Goal: Information Seeking & Learning: Learn about a topic

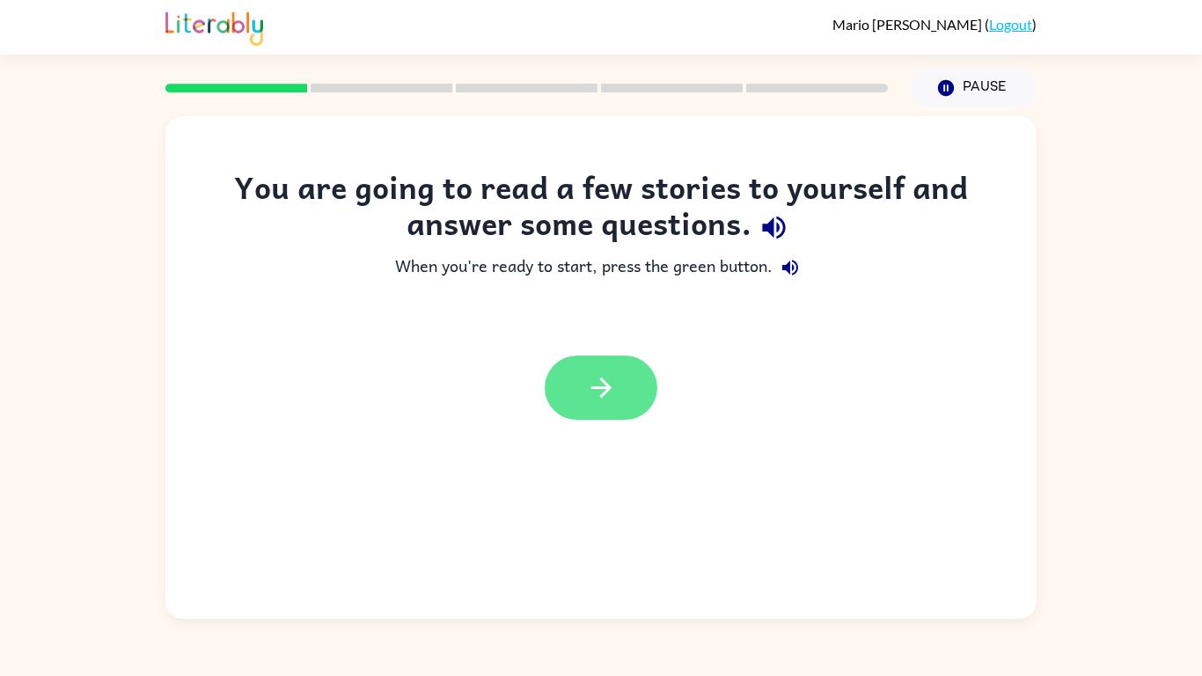
click at [591, 365] on button "button" at bounding box center [601, 388] width 113 height 64
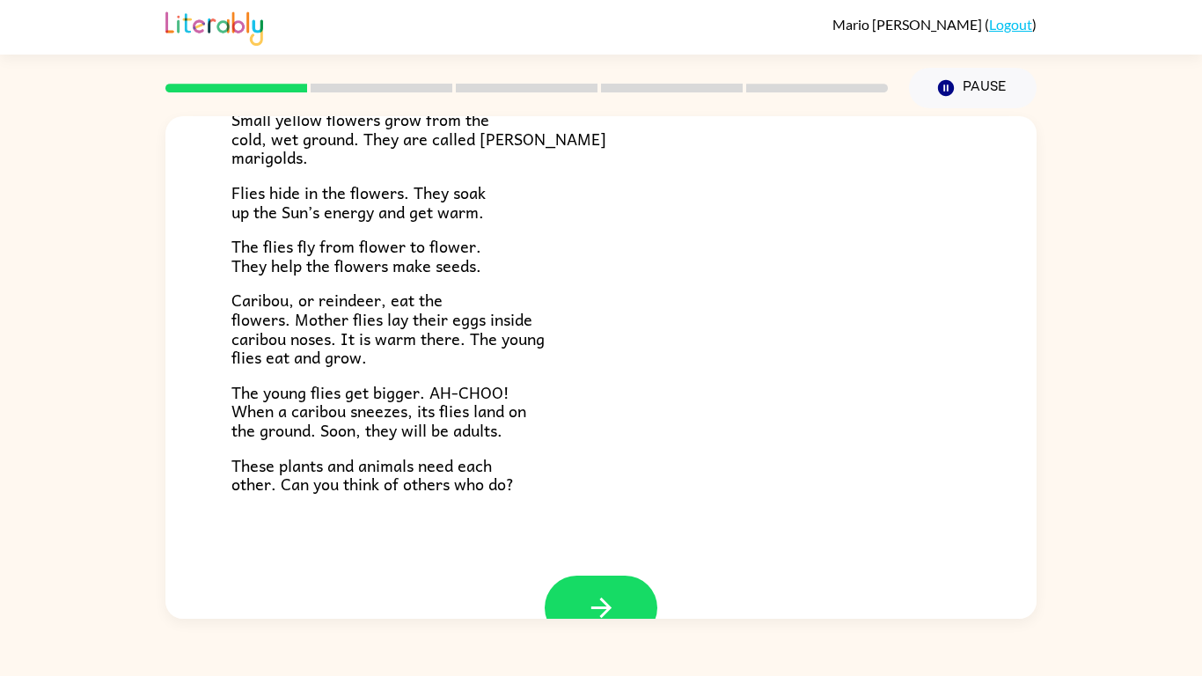
scroll to position [317, 0]
click at [576, 617] on button "button" at bounding box center [601, 606] width 113 height 64
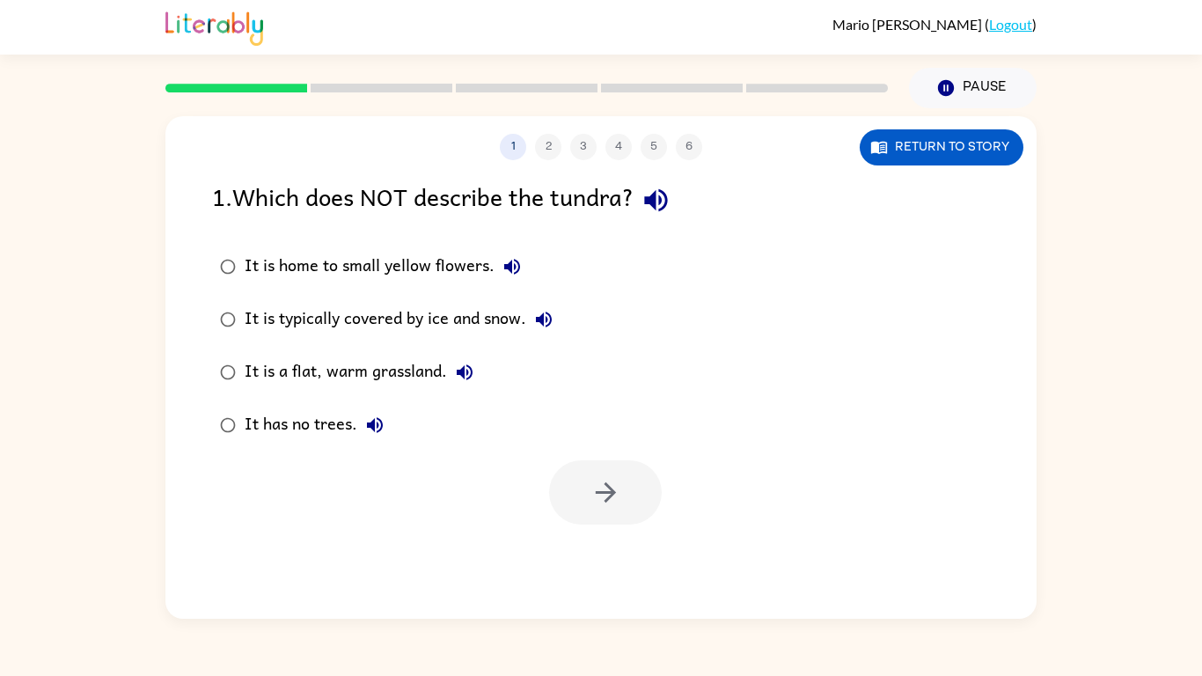
scroll to position [0, 0]
click at [946, 126] on div "1 2 3 4 5 6 Return to story" at bounding box center [600, 138] width 871 height 44
click at [944, 129] on button "Return to story" at bounding box center [942, 147] width 164 height 36
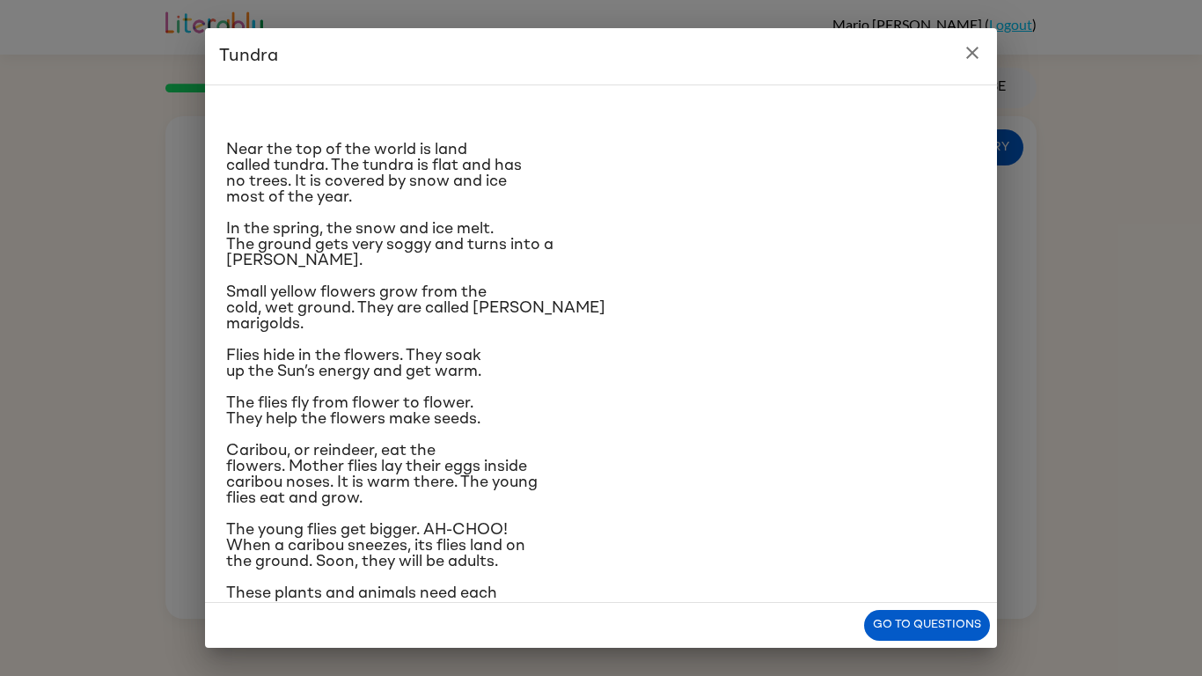
click at [963, 55] on icon "close" at bounding box center [972, 52] width 21 height 21
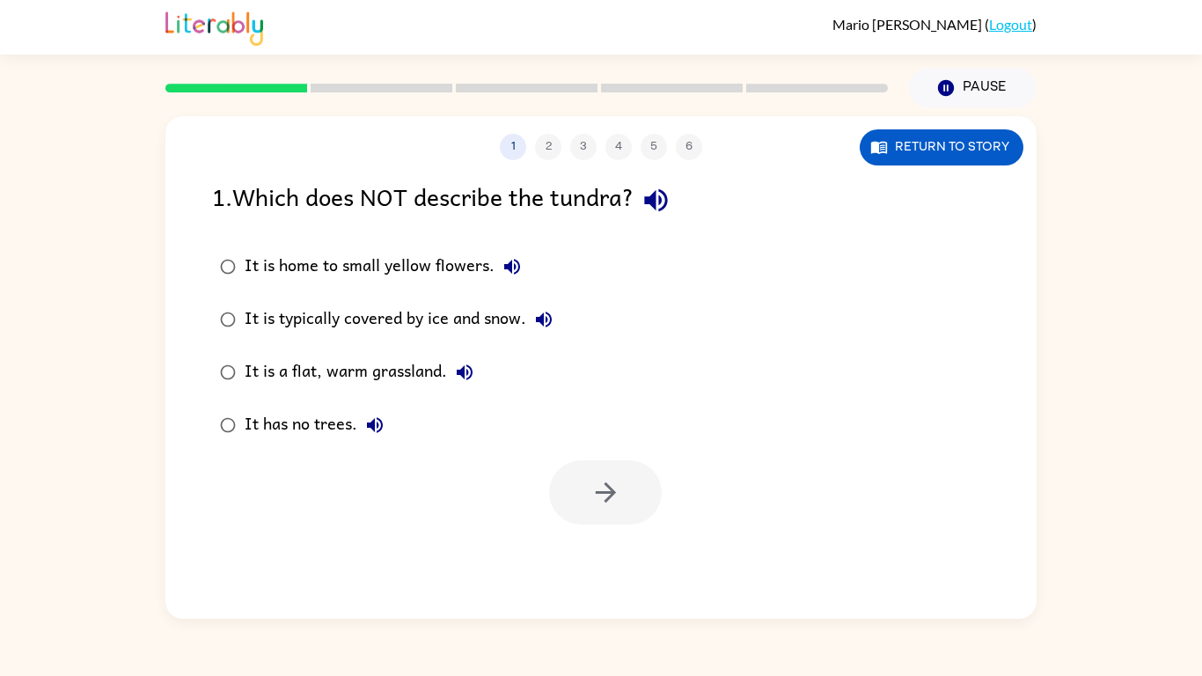
click at [905, 165] on div "1 2 3 4 5 6 Return to story 1 . Which does NOT describe the tundra? It is home …" at bounding box center [600, 367] width 871 height 503
click at [899, 160] on button "Return to story" at bounding box center [942, 147] width 164 height 36
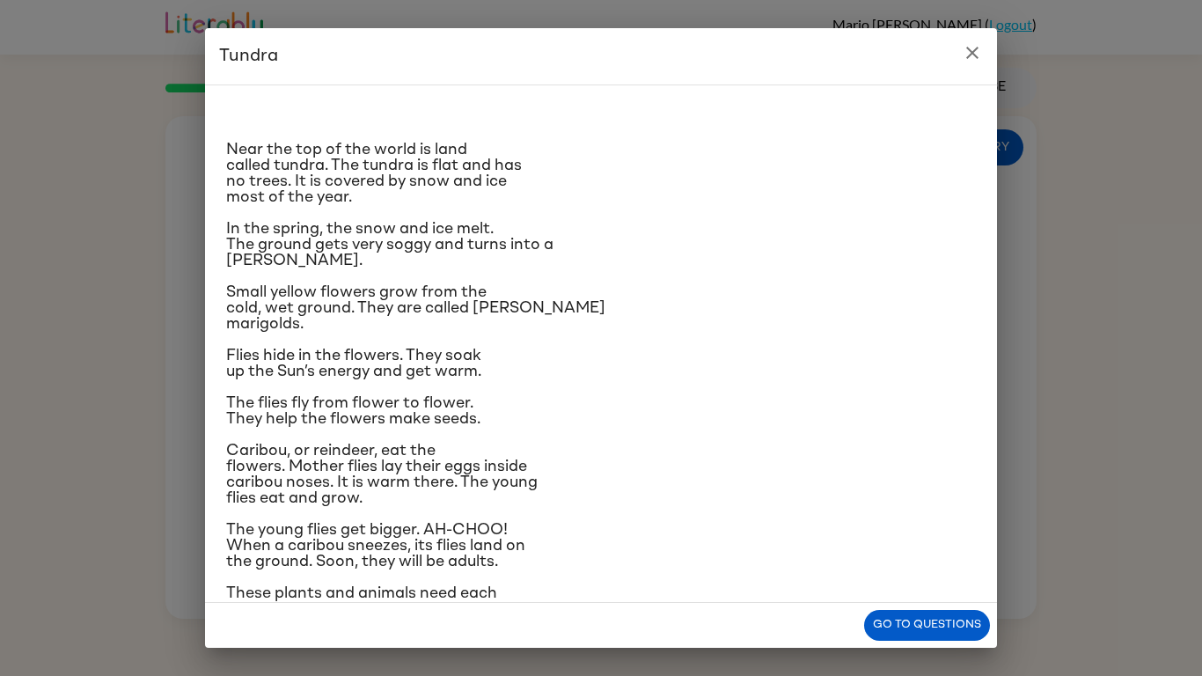
click at [990, 54] on h2 "Tundra" at bounding box center [601, 56] width 792 height 56
click at [971, 47] on icon "close" at bounding box center [972, 52] width 21 height 21
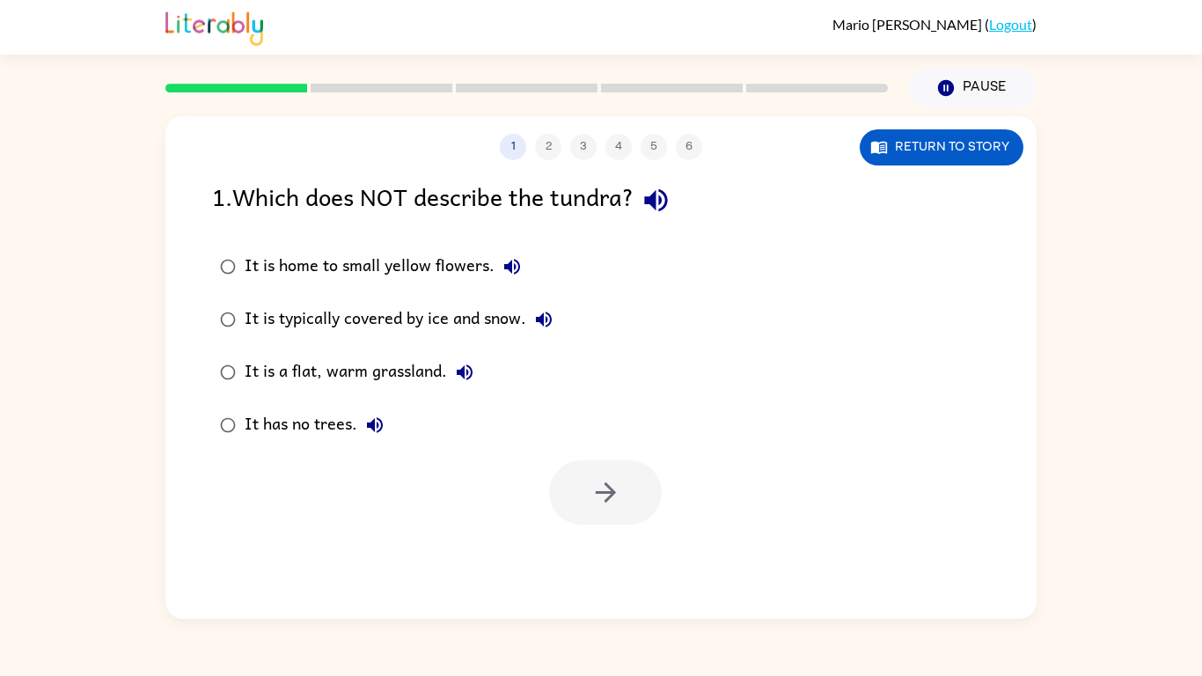
click at [929, 165] on div "1 2 3 4 5 6 Return to story 1 . Which does NOT describe the tundra? It is home …" at bounding box center [600, 367] width 871 height 503
click at [911, 154] on button "Return to story" at bounding box center [942, 147] width 164 height 36
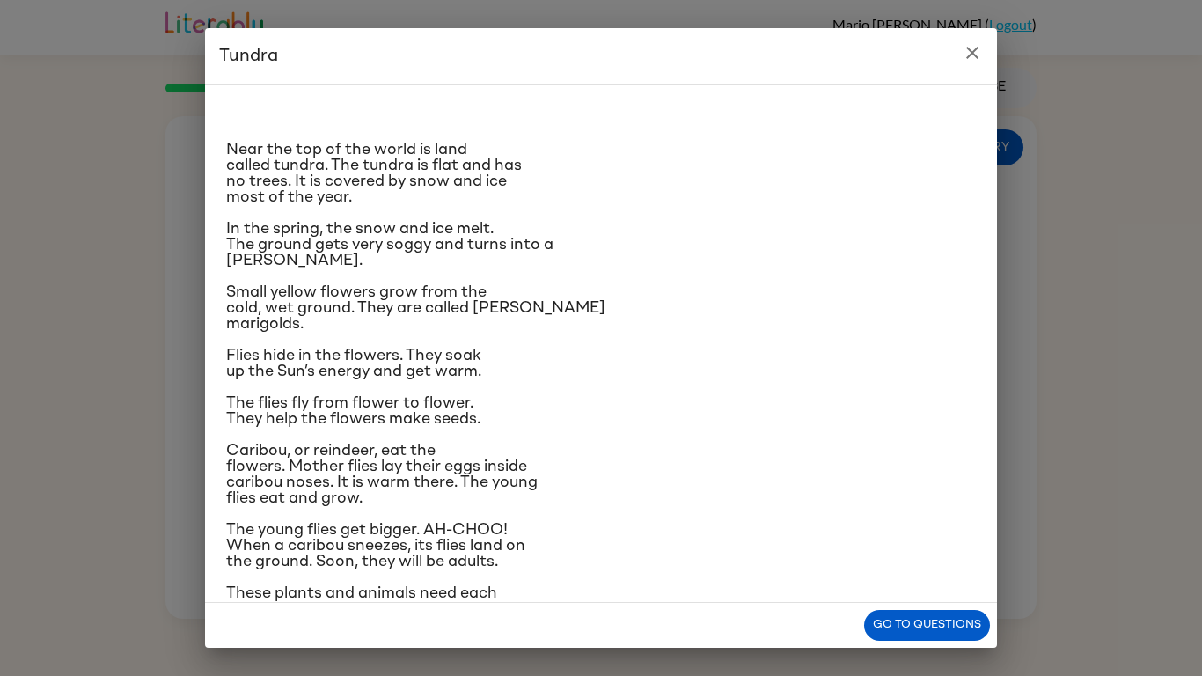
click at [977, 58] on icon "close" at bounding box center [972, 53] width 12 height 12
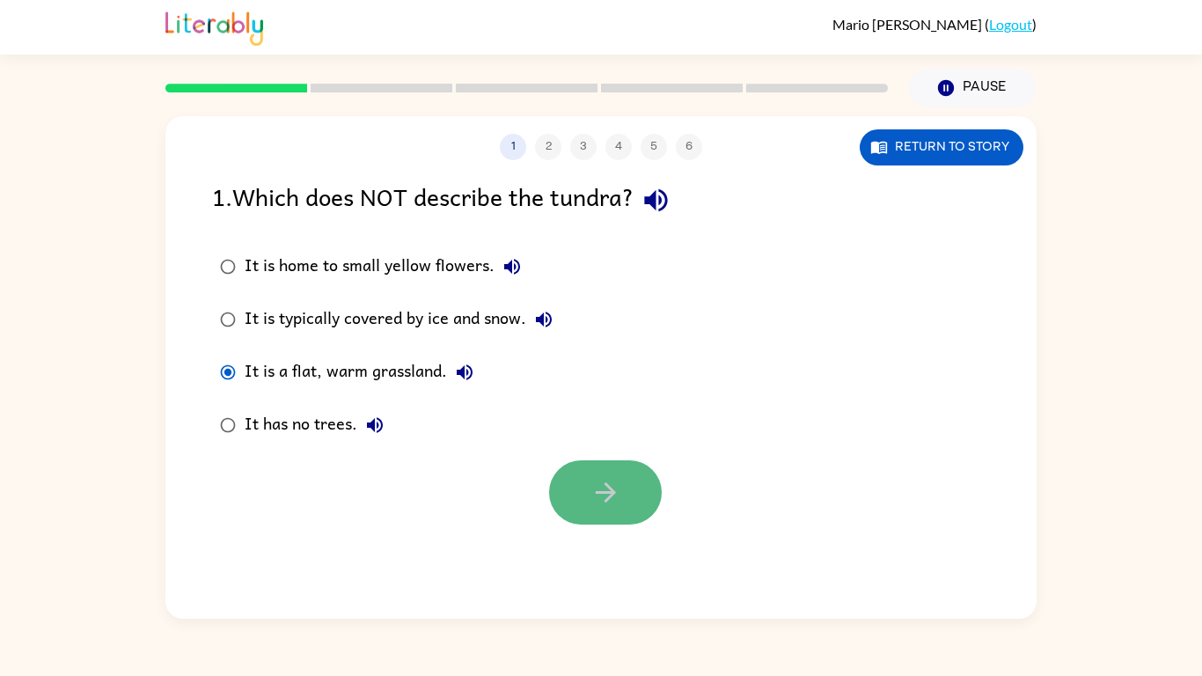
click at [636, 489] on button "button" at bounding box center [605, 492] width 113 height 64
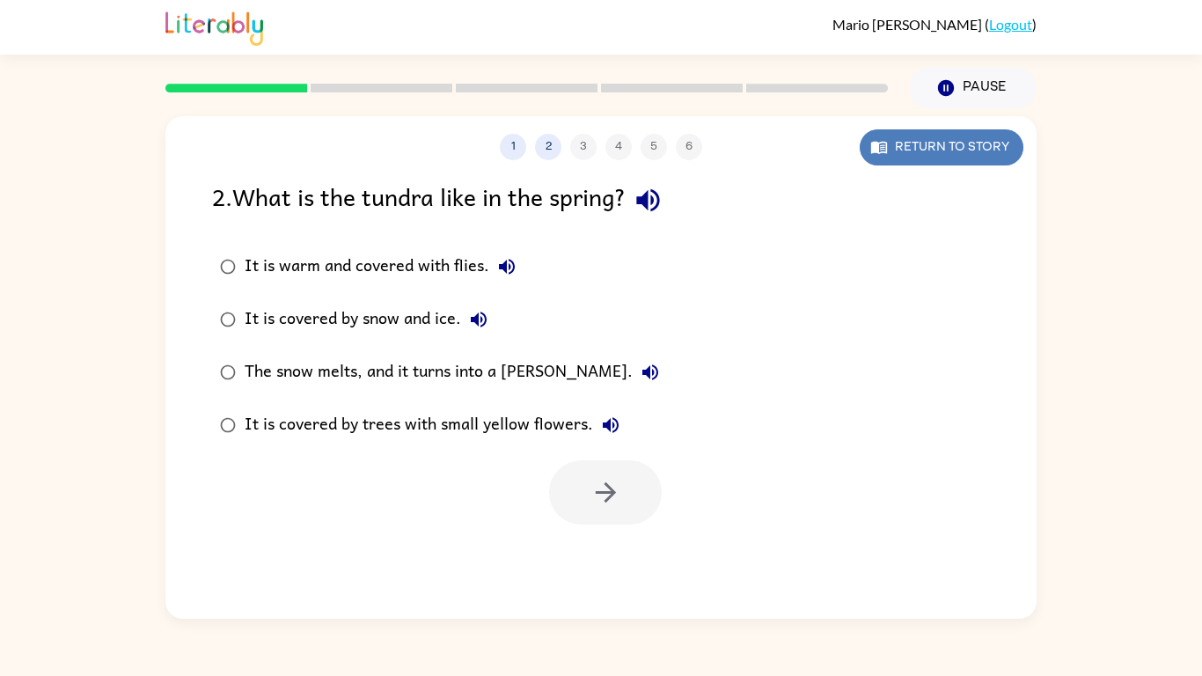
click at [930, 163] on button "Return to story" at bounding box center [942, 147] width 164 height 36
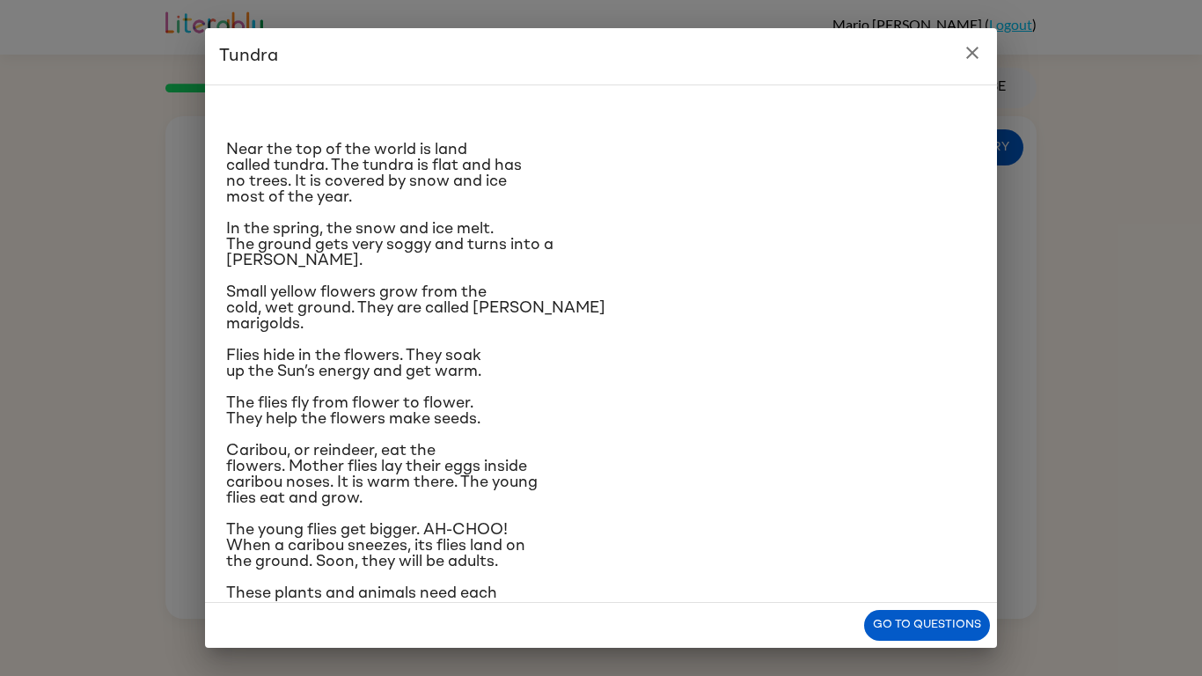
click at [872, 540] on p "The young flies get bigger. AH-CHOO! When a caribou sneezes, its flies land on …" at bounding box center [601, 546] width 750 height 48
drag, startPoint x: 993, startPoint y: 460, endPoint x: 991, endPoint y: 451, distance: 9.8
click at [991, 451] on div "Near the top of the world is land called tundra. The tundra is flat and has no …" at bounding box center [601, 343] width 792 height 518
click at [677, 412] on p "The flies fly from flower to flower. They help the flowers make seeds." at bounding box center [601, 411] width 750 height 32
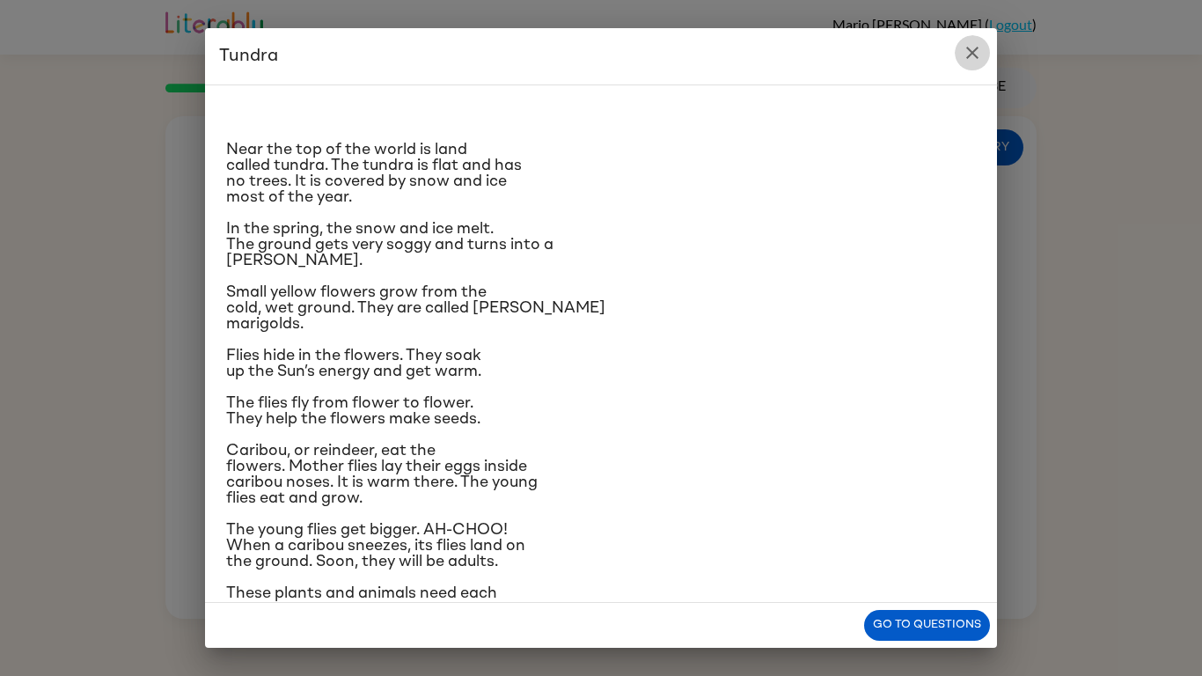
click at [967, 52] on icon "close" at bounding box center [972, 52] width 21 height 21
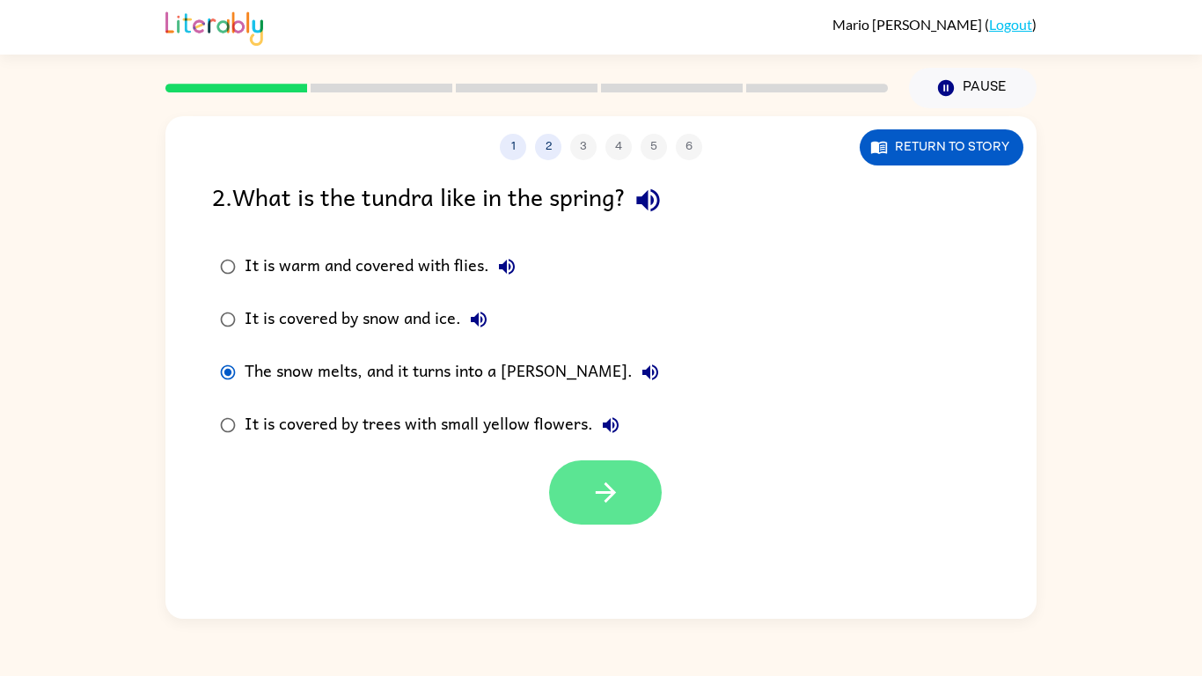
click at [647, 490] on button "button" at bounding box center [605, 492] width 113 height 64
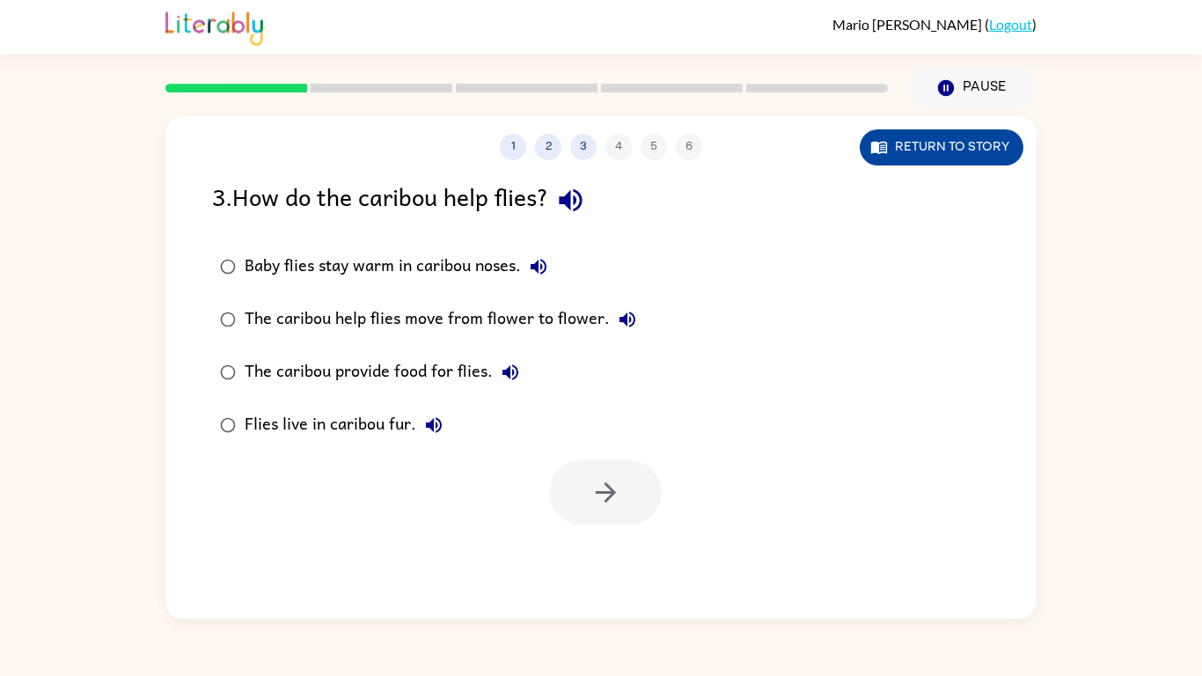
click at [877, 155] on icon "button" at bounding box center [880, 147] width 18 height 18
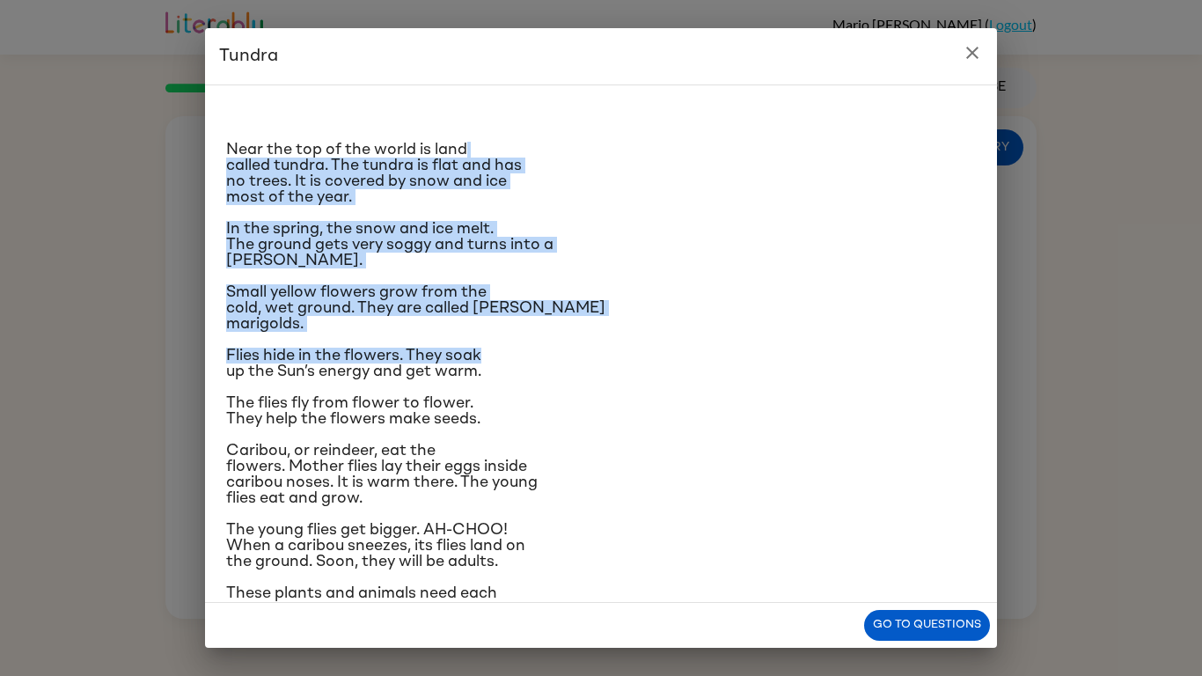
drag, startPoint x: 877, startPoint y: 155, endPoint x: 900, endPoint y: 339, distance: 185.5
click at [900, 339] on div "Near the top of the world is land called tundra. The tundra is flat and has no …" at bounding box center [601, 358] width 750 height 518
click at [834, 511] on div "Near the top of the world is land called tundra. The tundra is flat and has no …" at bounding box center [601, 358] width 750 height 518
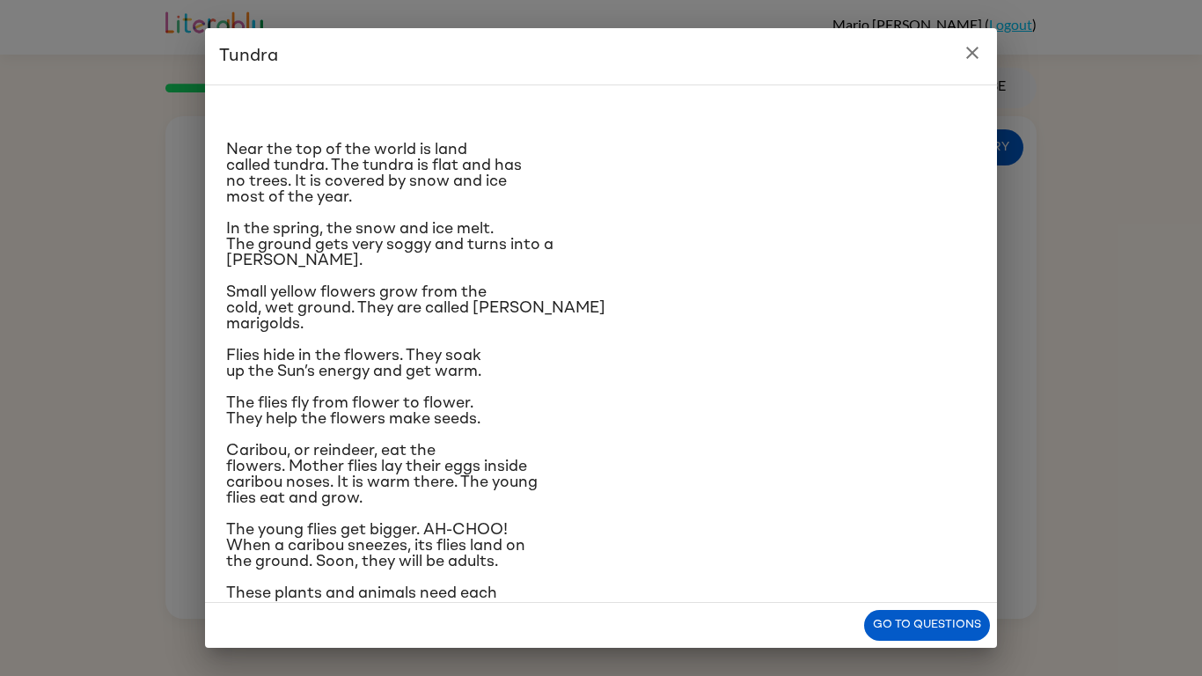
click at [970, 54] on icon "close" at bounding box center [972, 52] width 21 height 21
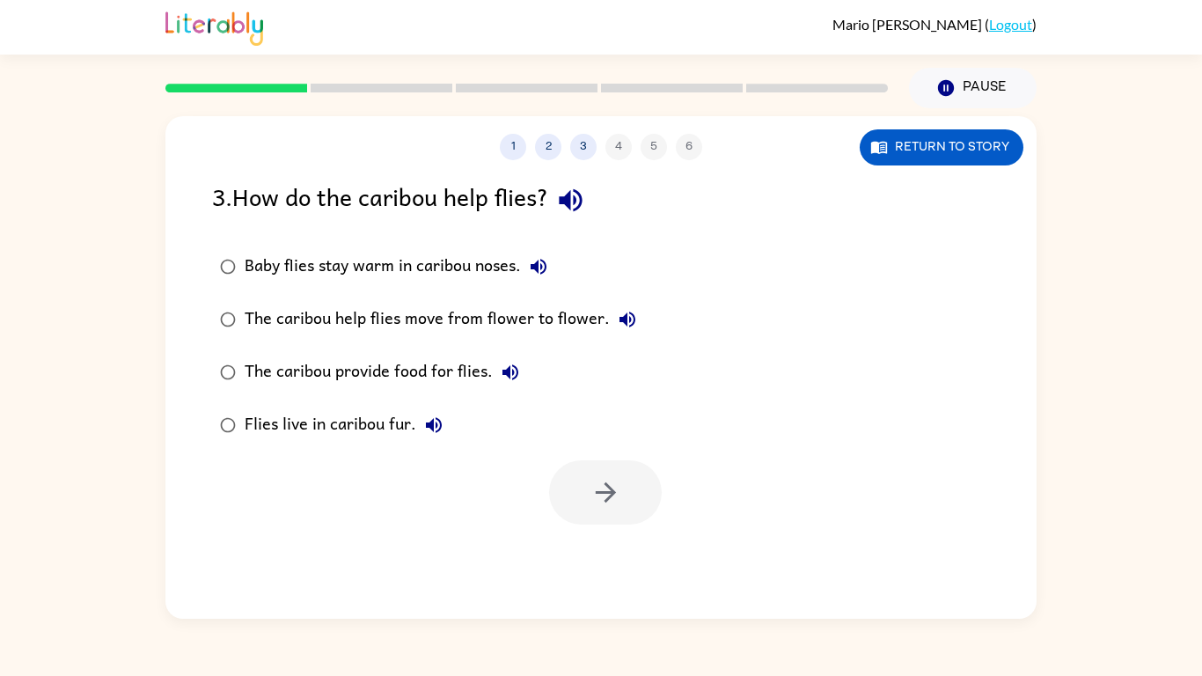
click at [309, 364] on div "The caribou provide food for flies." at bounding box center [386, 372] width 283 height 35
click at [588, 484] on button "button" at bounding box center [605, 492] width 113 height 64
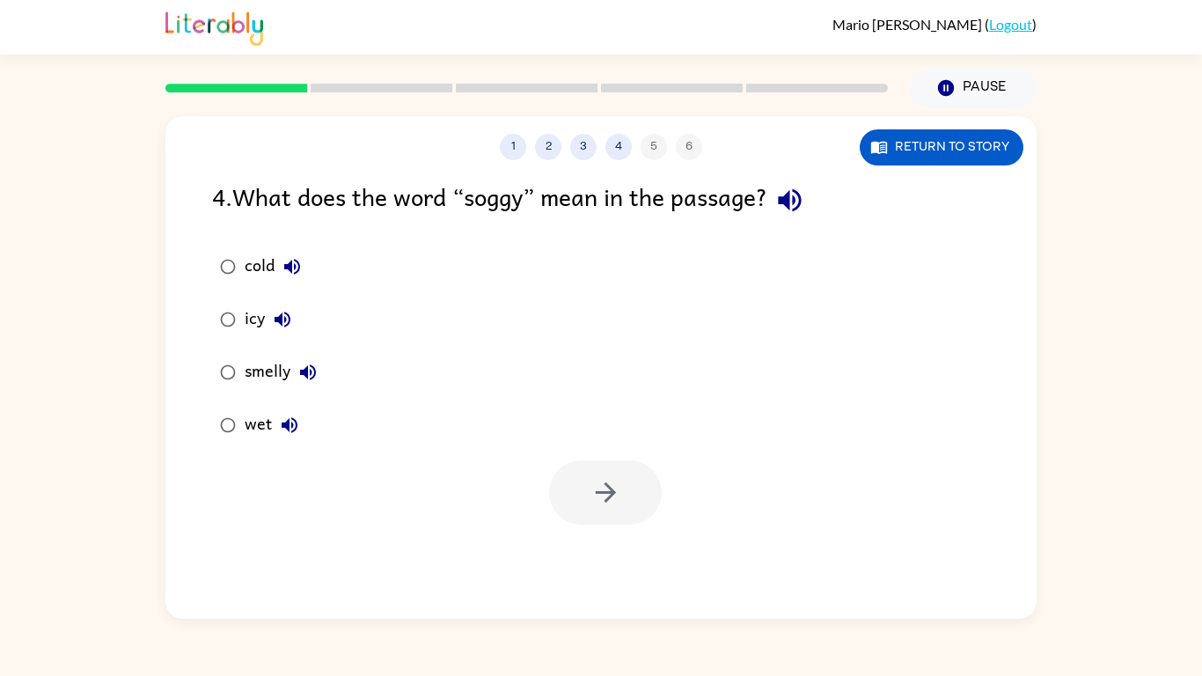
click at [250, 435] on div "wet" at bounding box center [276, 425] width 62 height 35
click at [606, 514] on button "button" at bounding box center [605, 492] width 113 height 64
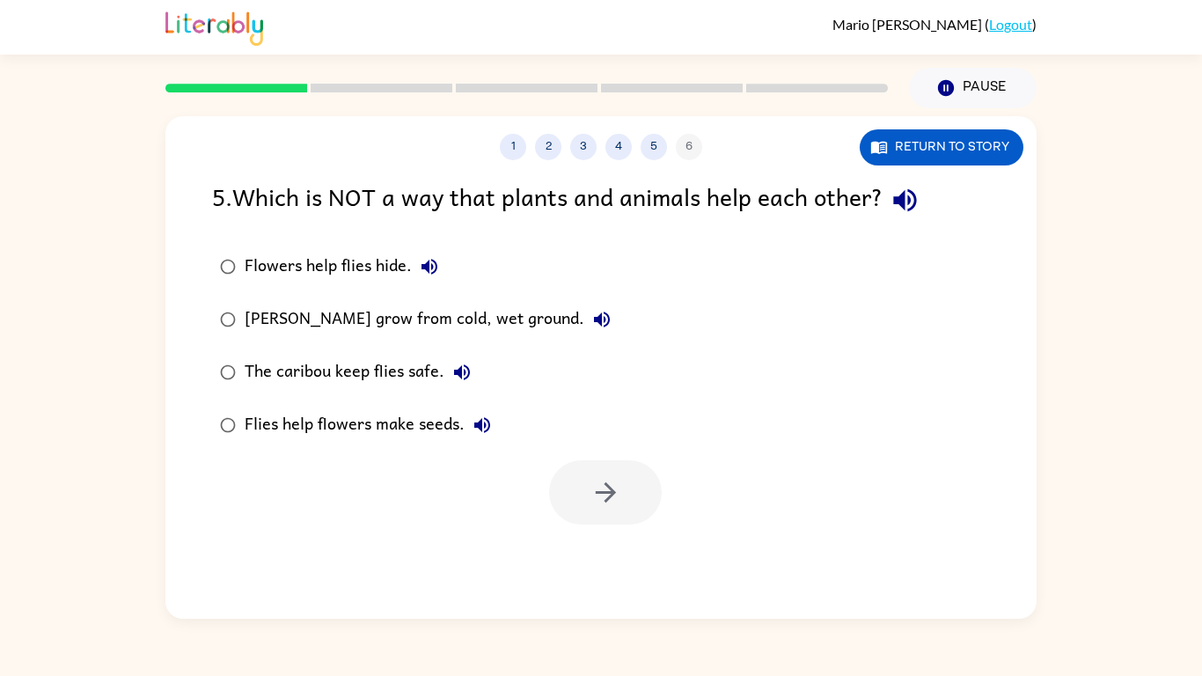
click at [606, 514] on div at bounding box center [605, 492] width 113 height 64
click at [931, 156] on button "Return to story" at bounding box center [942, 147] width 164 height 36
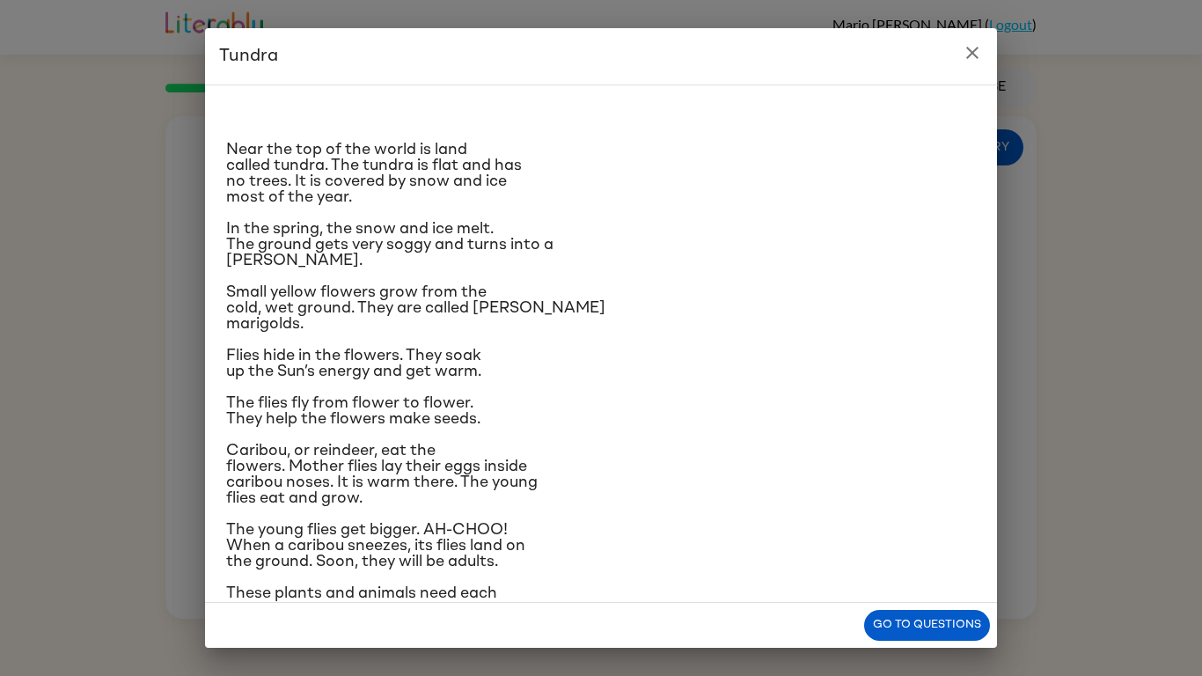
click at [935, 160] on p "Near the top of the world is land called tundra. The tundra is flat and has no …" at bounding box center [601, 173] width 750 height 63
click at [713, 473] on p "Caribou, or reindeer, eat the flowers. Mother flies lay their eggs inside carib…" at bounding box center [601, 474] width 750 height 63
click at [974, 55] on icon "close" at bounding box center [972, 53] width 12 height 12
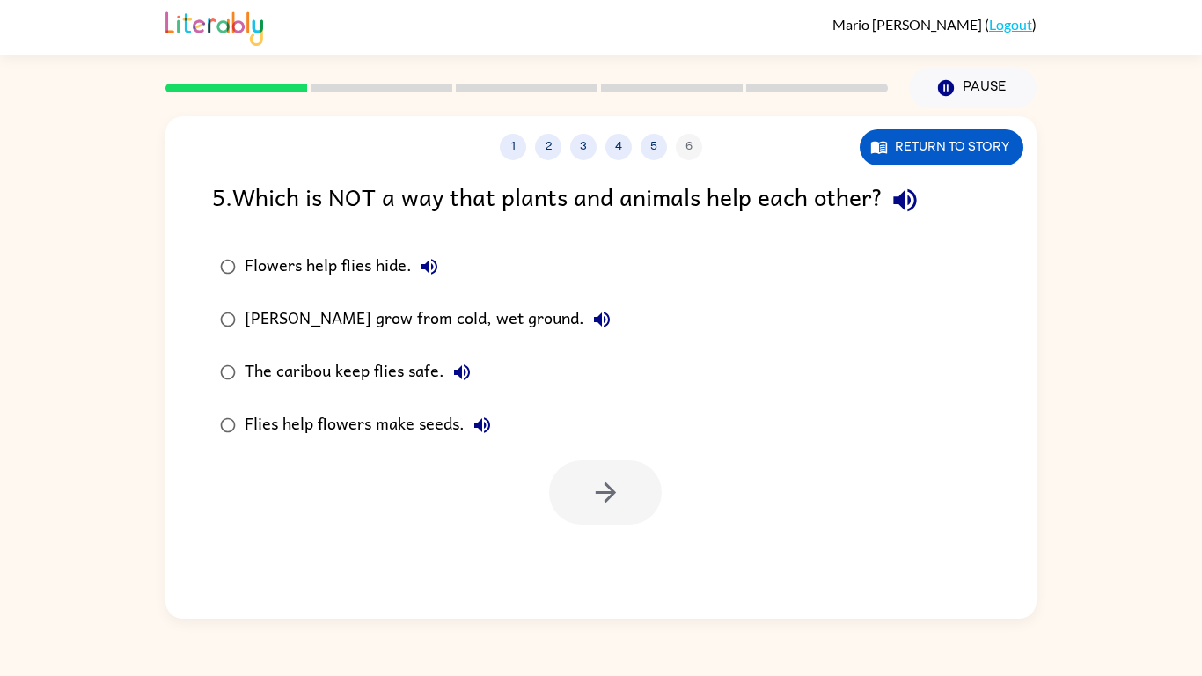
click at [286, 266] on div "Flowers help flies hide." at bounding box center [346, 266] width 202 height 35
click at [586, 514] on button "button" at bounding box center [605, 492] width 113 height 64
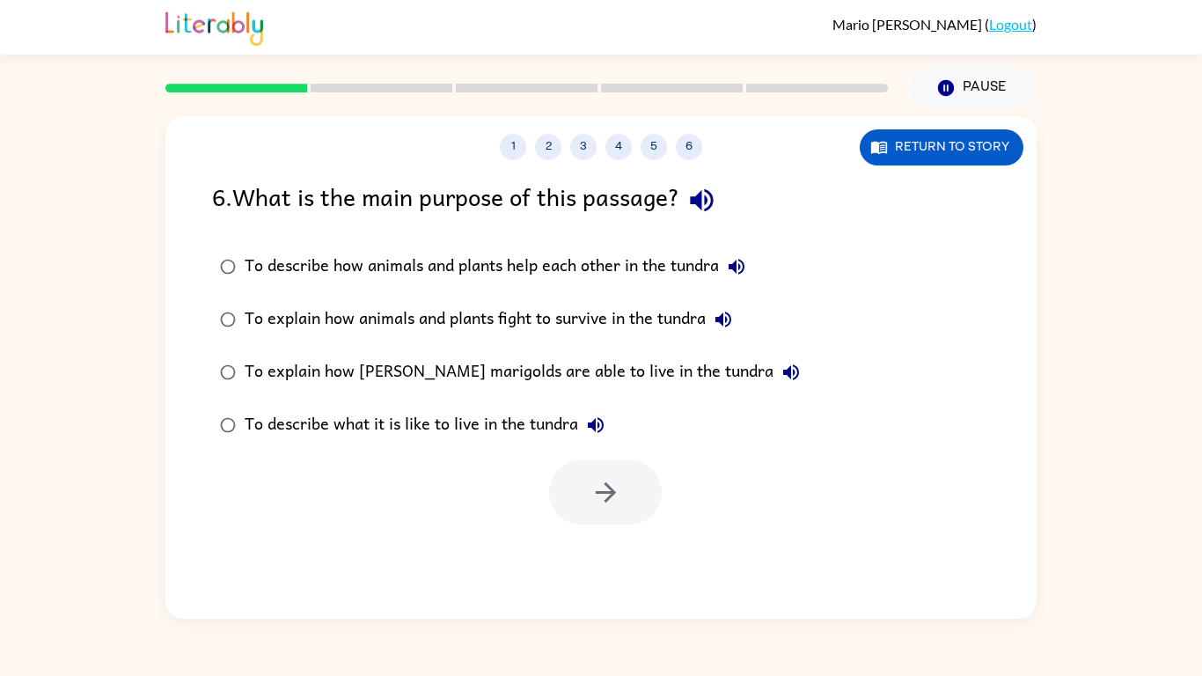
click at [586, 514] on div at bounding box center [605, 492] width 113 height 64
click at [961, 161] on button "Return to story" at bounding box center [942, 147] width 164 height 36
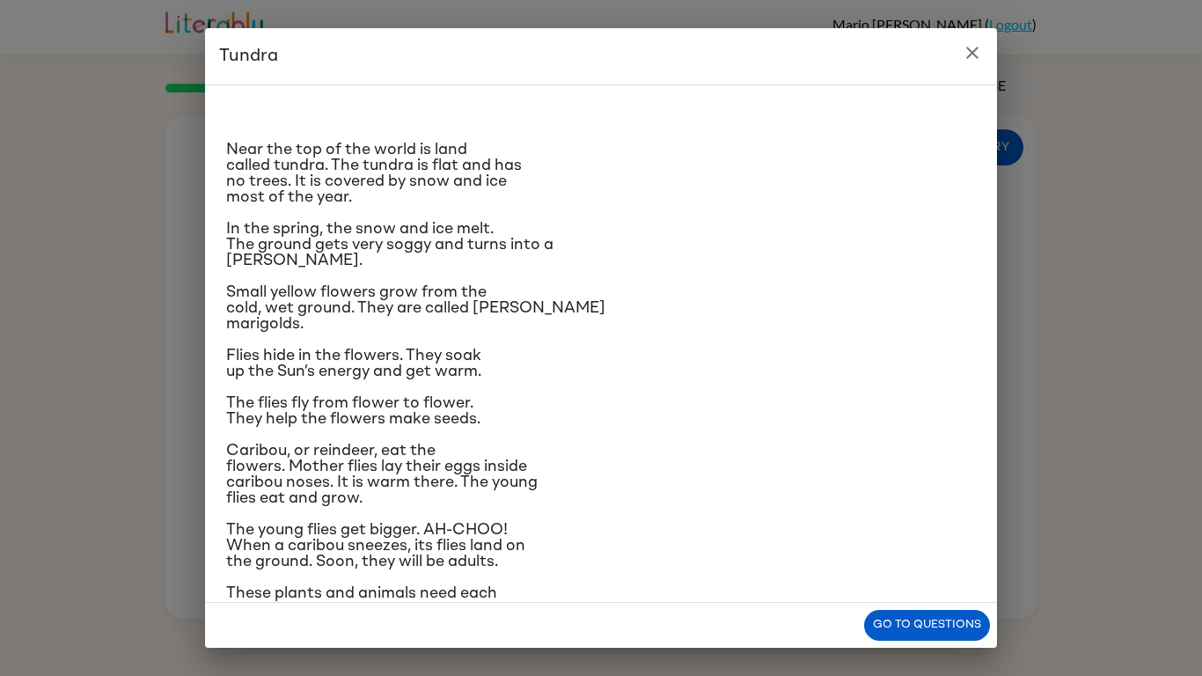
click at [971, 49] on icon "close" at bounding box center [972, 52] width 21 height 21
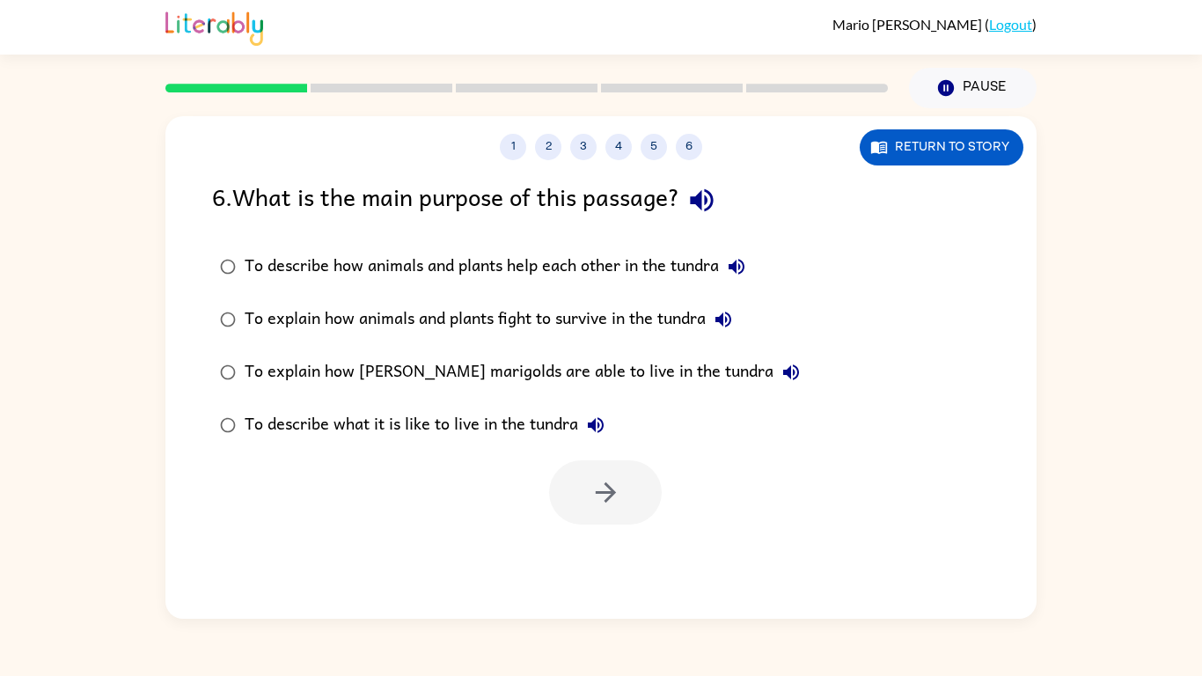
click at [285, 333] on div "To explain how animals and plants fight to survive in the tundra" at bounding box center [493, 319] width 496 height 35
click at [617, 495] on icon "button" at bounding box center [606, 492] width 31 height 31
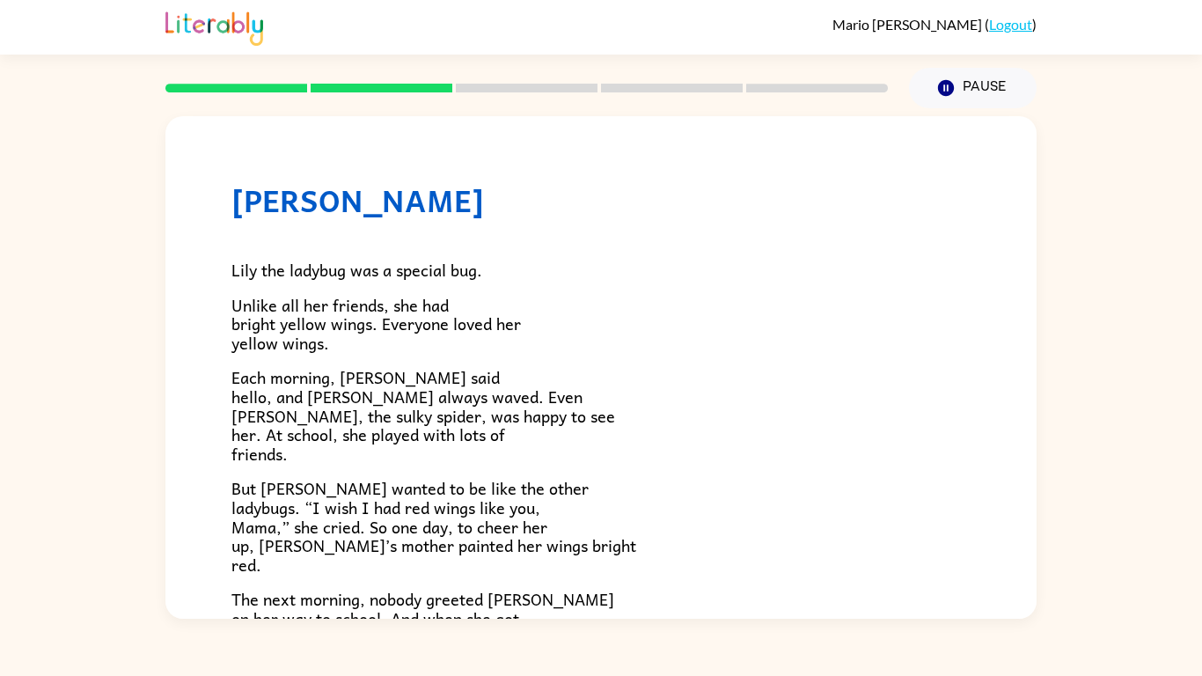
click at [253, 337] on span "Unlike all her friends, she had bright yellow wings. Everyone loved her yellow …" at bounding box center [376, 323] width 290 height 63
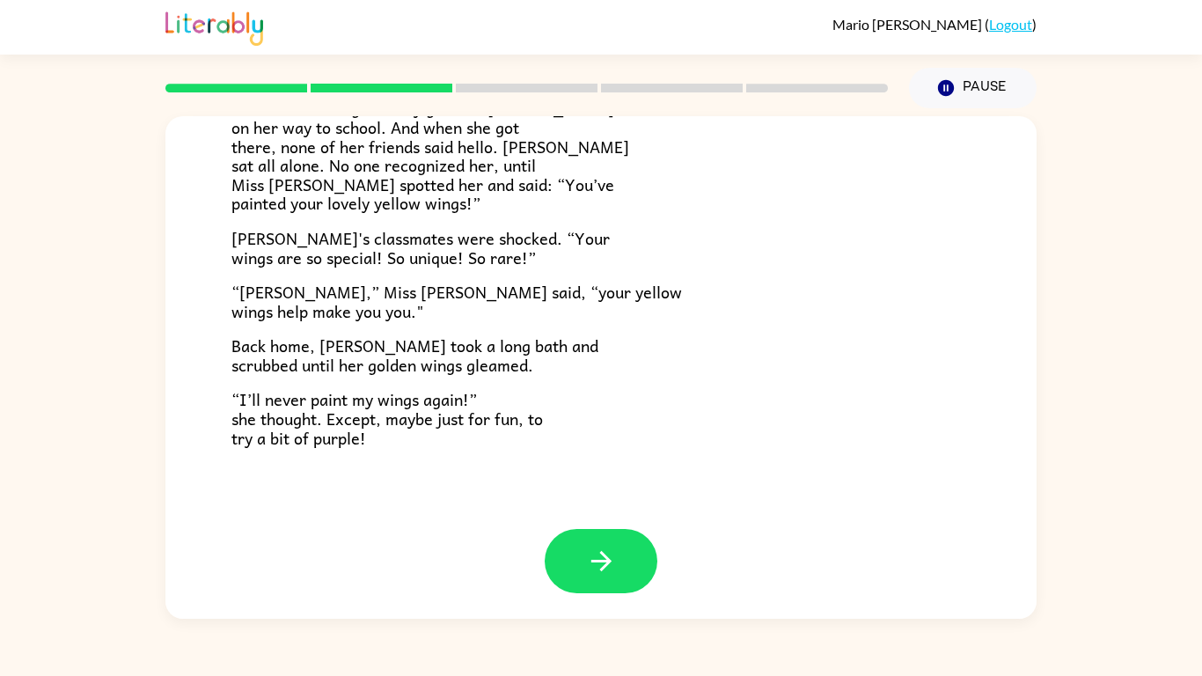
scroll to position [492, 0]
click at [586, 569] on icon "button" at bounding box center [601, 560] width 31 height 31
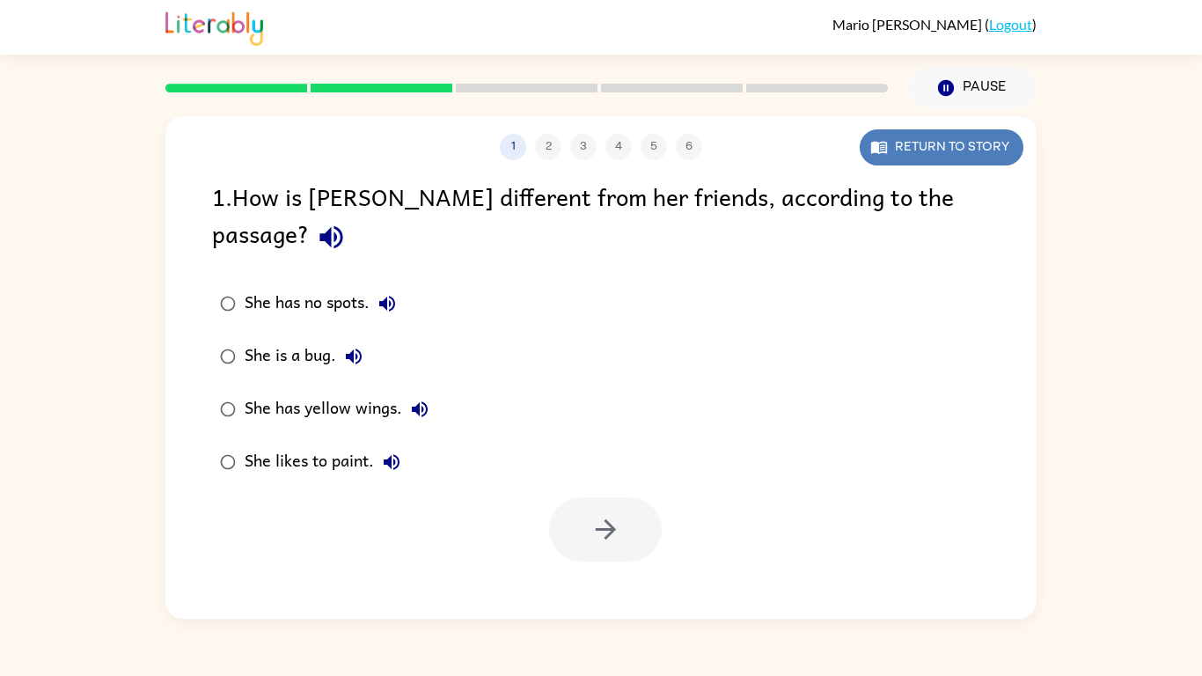
click at [910, 159] on button "Return to story" at bounding box center [942, 147] width 164 height 36
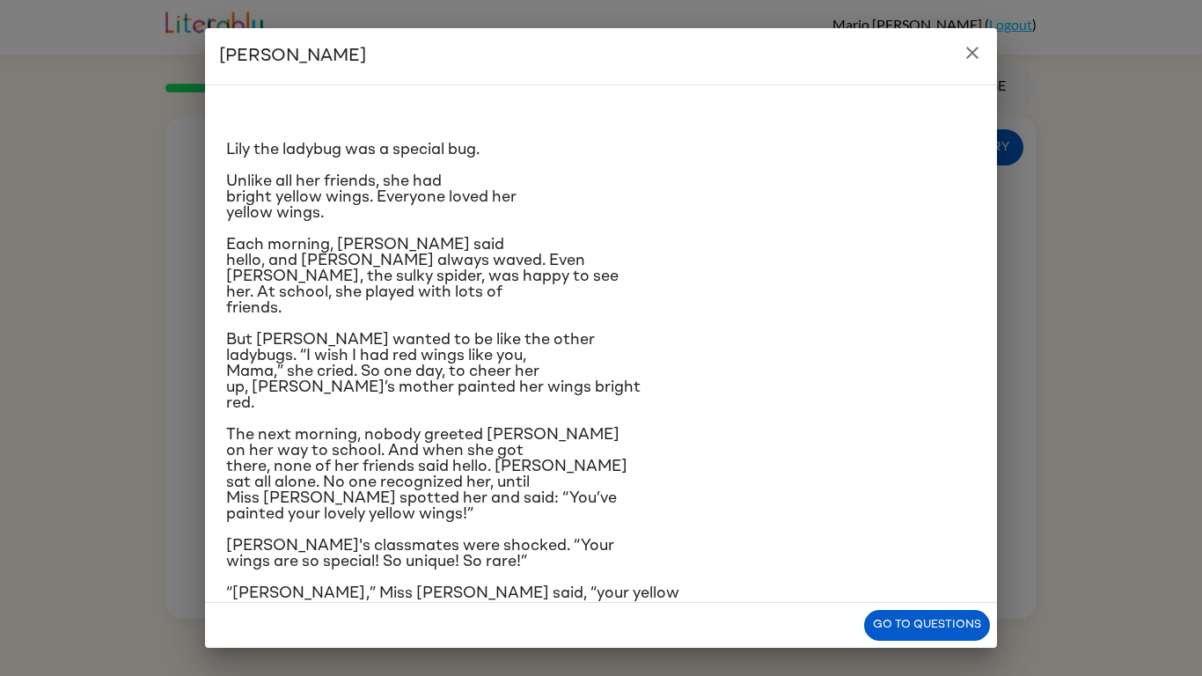
click at [983, 48] on button "close" at bounding box center [972, 52] width 35 height 35
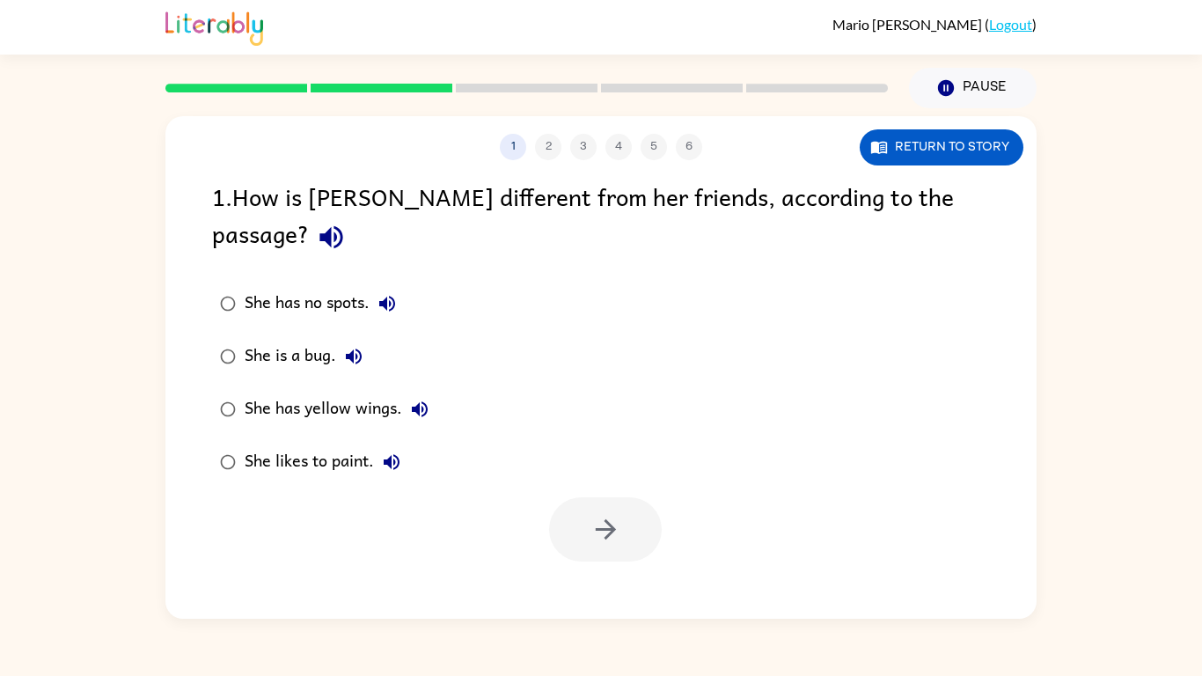
click at [367, 392] on div "She has yellow wings." at bounding box center [341, 409] width 193 height 35
click at [621, 497] on button "button" at bounding box center [605, 529] width 113 height 64
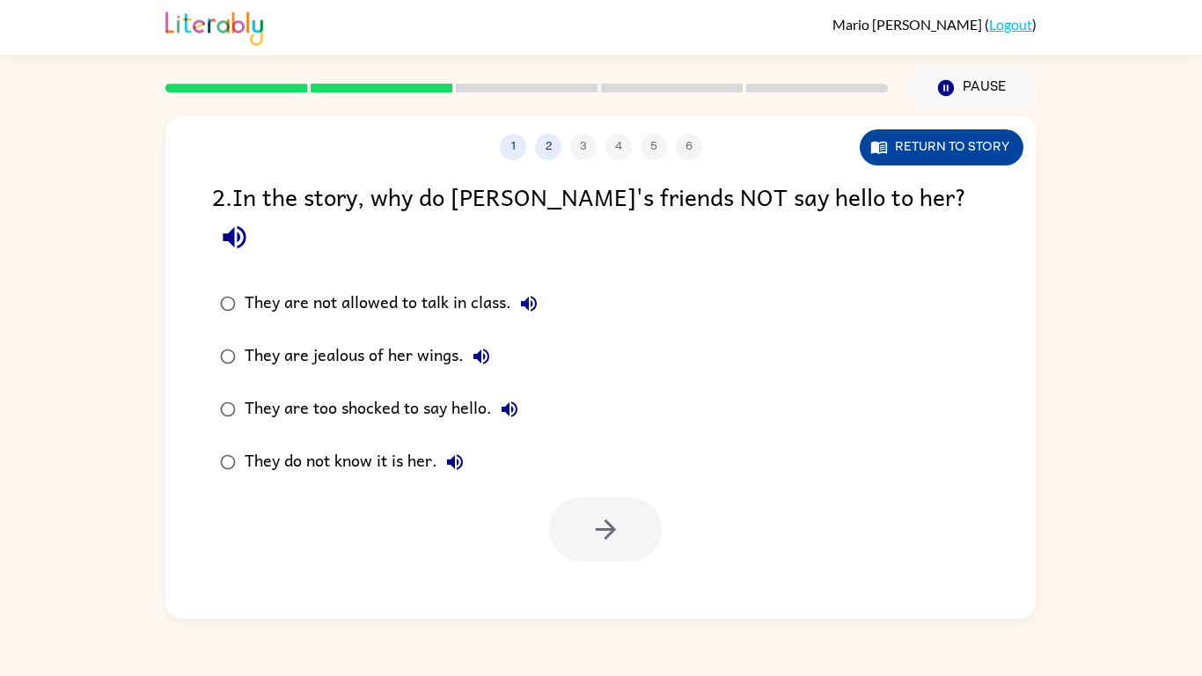
click at [926, 144] on button "Return to story" at bounding box center [942, 147] width 164 height 36
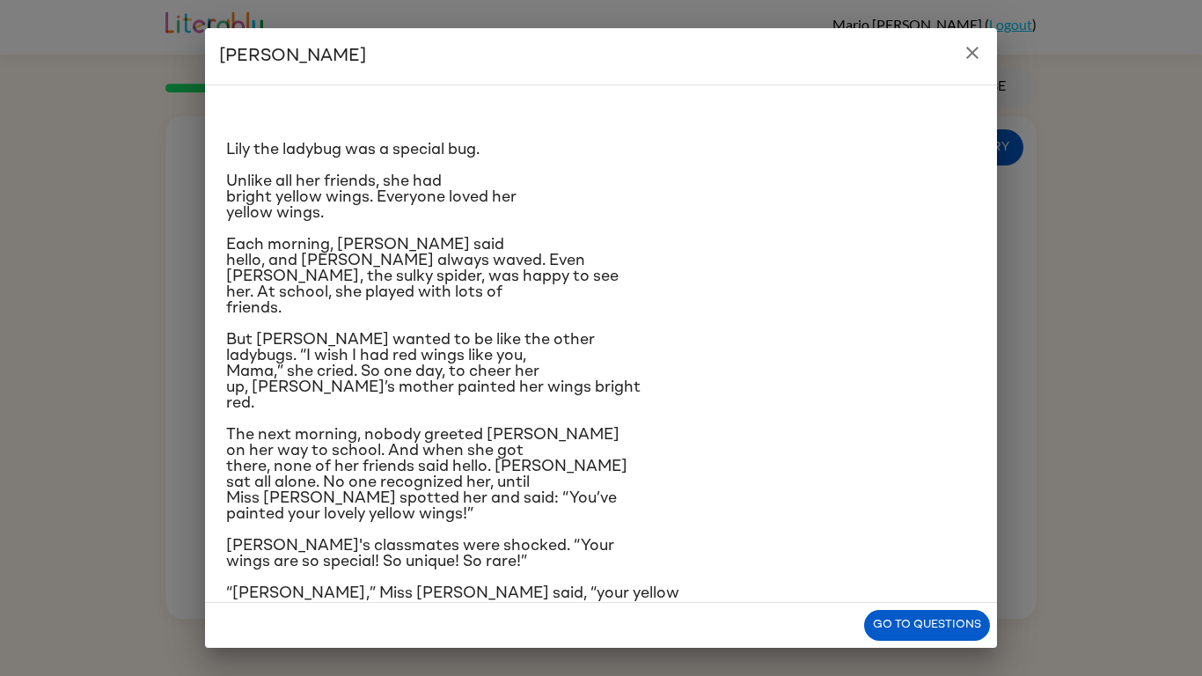
click at [991, 41] on h2 "Lily Ladybug" at bounding box center [601, 56] width 792 height 56
click at [980, 46] on icon "close" at bounding box center [972, 52] width 21 height 21
click at [980, 46] on div "Mario Ochoa ( Logout )" at bounding box center [600, 27] width 871 height 55
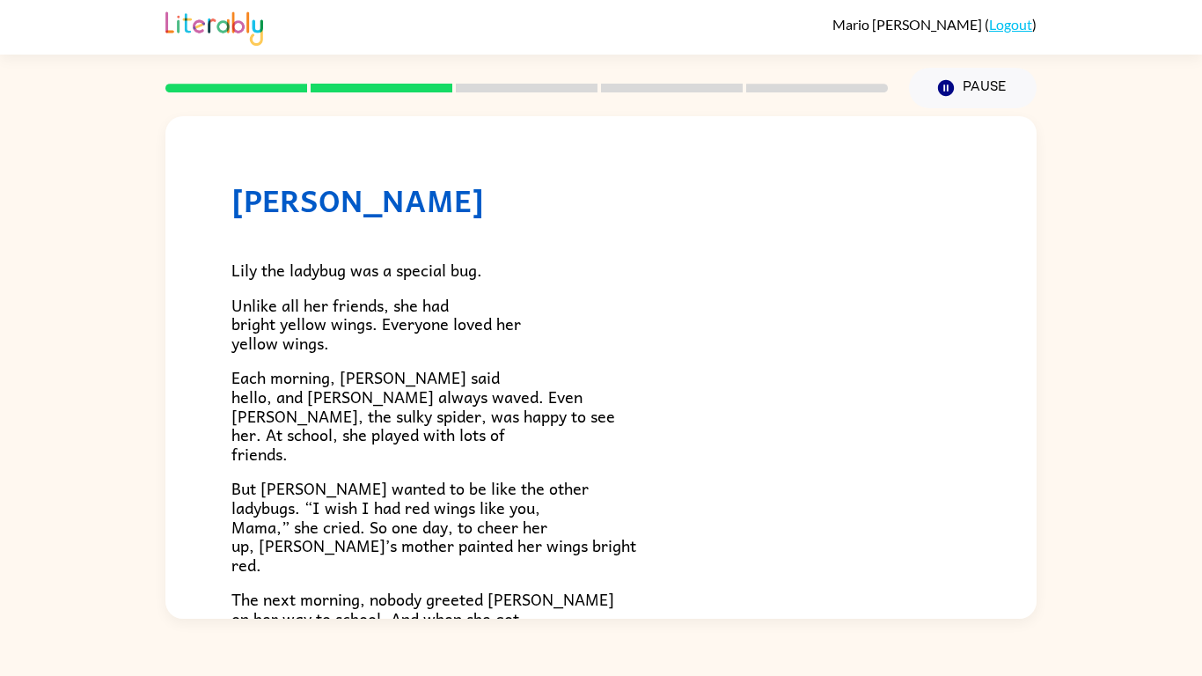
click at [659, 274] on p "Lily the ladybug was a special bug." at bounding box center [600, 270] width 739 height 19
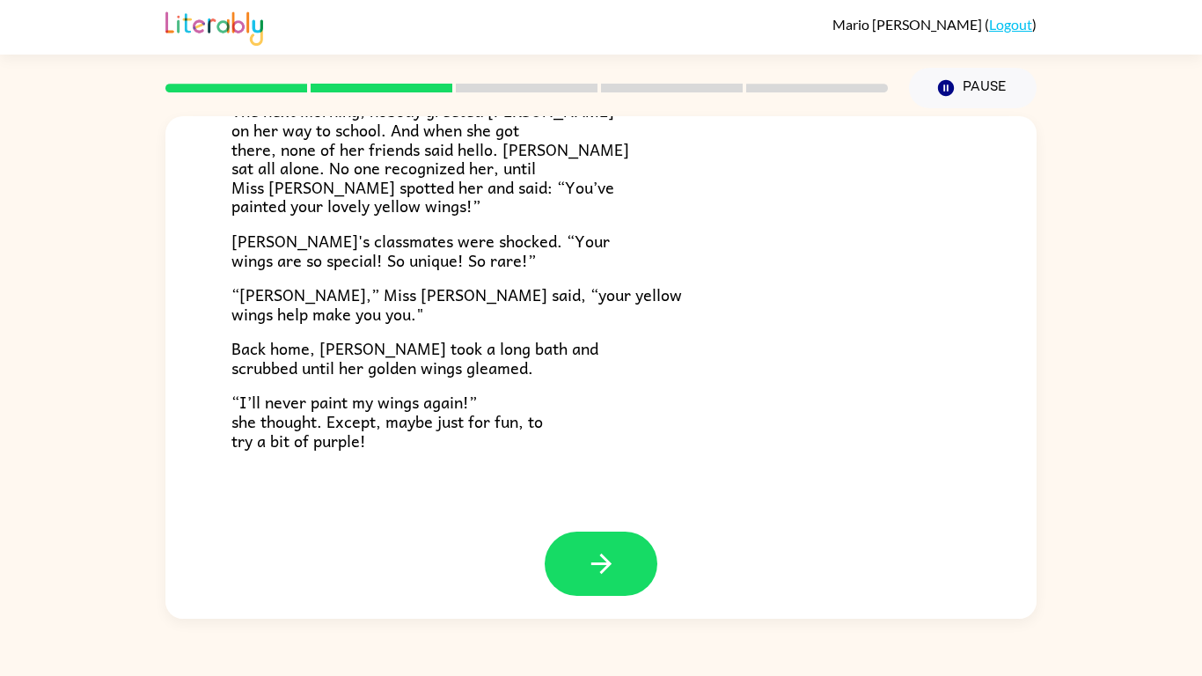
scroll to position [492, 0]
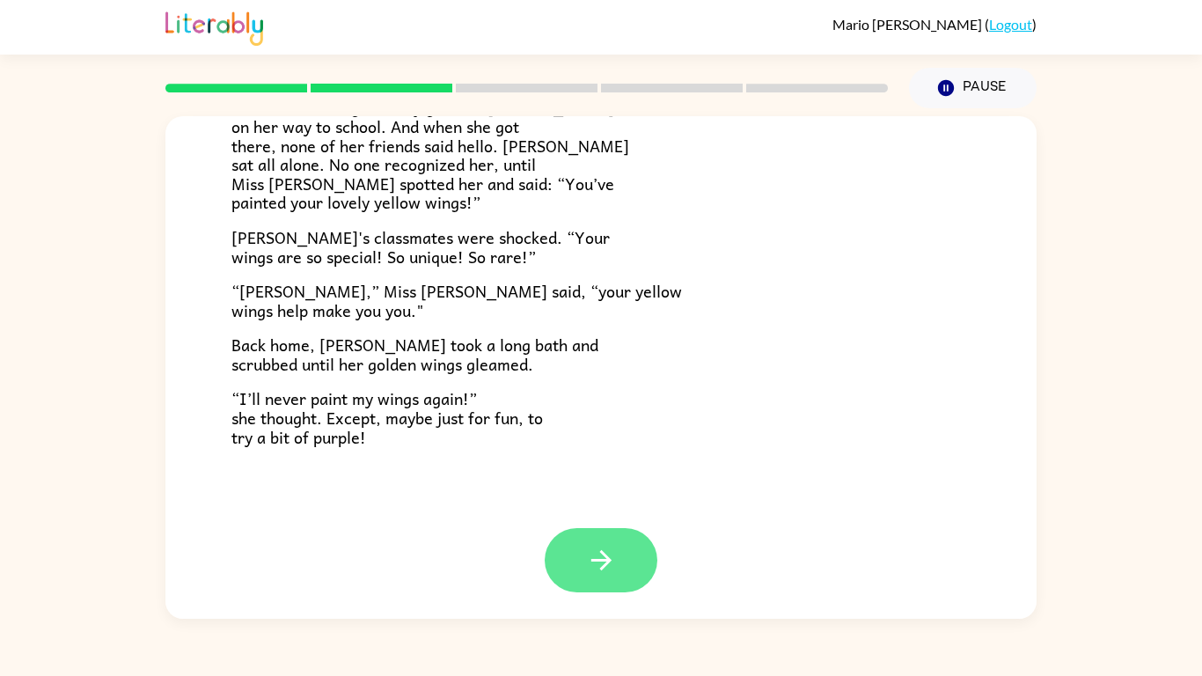
click at [641, 576] on button "button" at bounding box center [601, 560] width 113 height 64
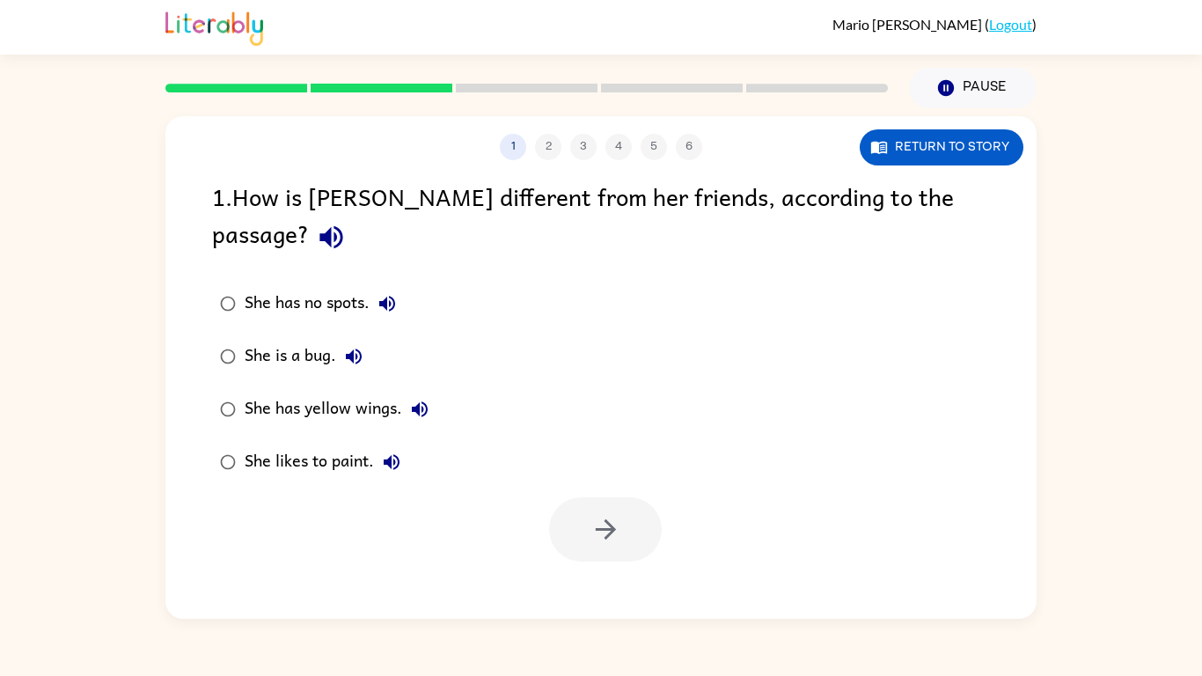
scroll to position [0, 0]
click at [376, 392] on div "She has yellow wings." at bounding box center [341, 409] width 193 height 35
click at [668, 490] on div at bounding box center [600, 525] width 871 height 73
click at [645, 497] on button "button" at bounding box center [605, 529] width 113 height 64
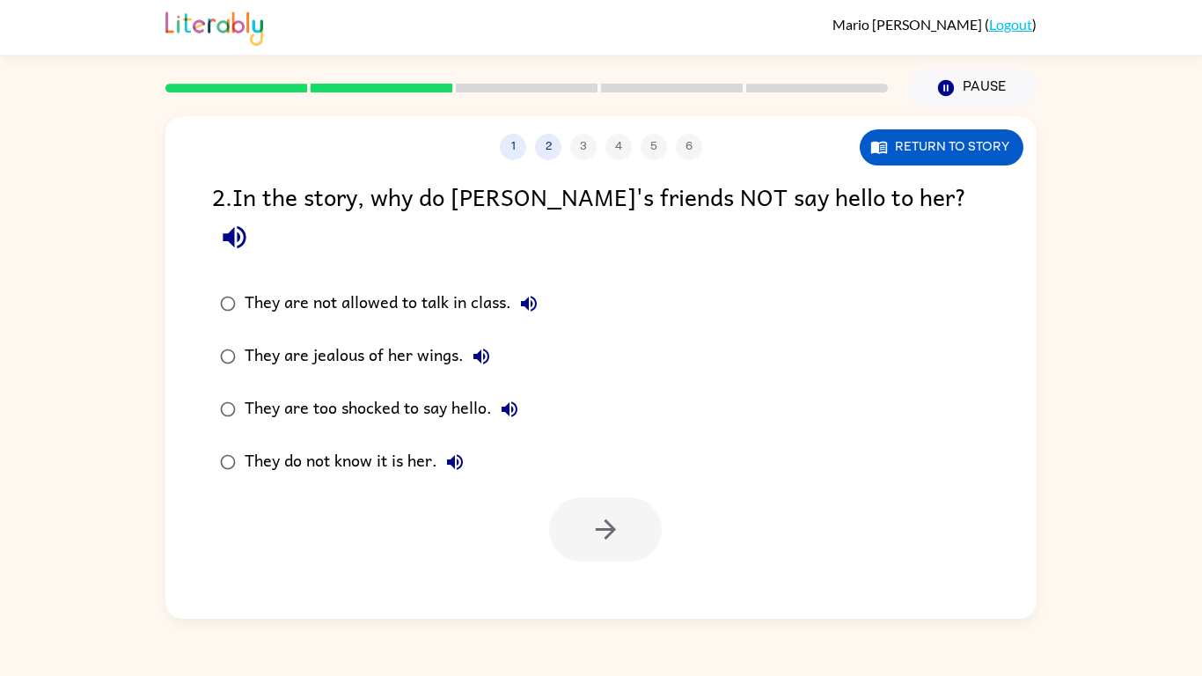
click at [285, 285] on label "They are not allowed to talk in class." at bounding box center [378, 303] width 353 height 53
click at [304, 339] on div "They are jealous of her wings." at bounding box center [372, 356] width 254 height 35
click at [588, 497] on button "button" at bounding box center [605, 529] width 113 height 64
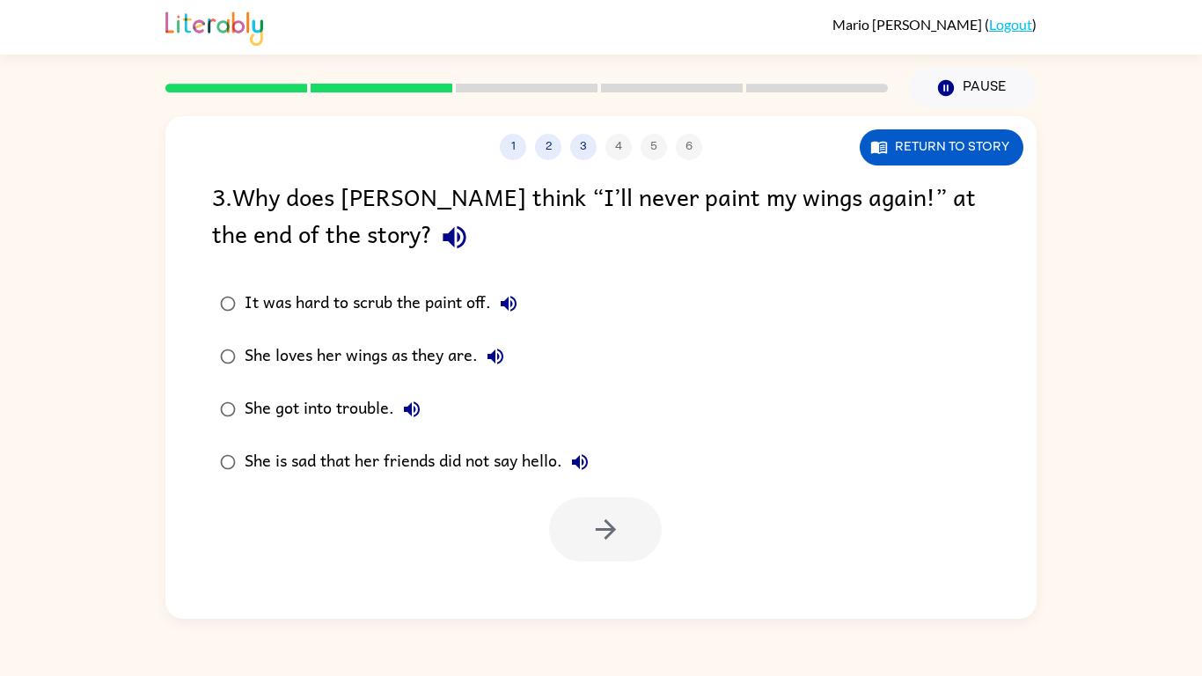
click at [396, 362] on div "She loves her wings as they are." at bounding box center [379, 356] width 268 height 35
click at [602, 512] on button "button" at bounding box center [605, 529] width 113 height 64
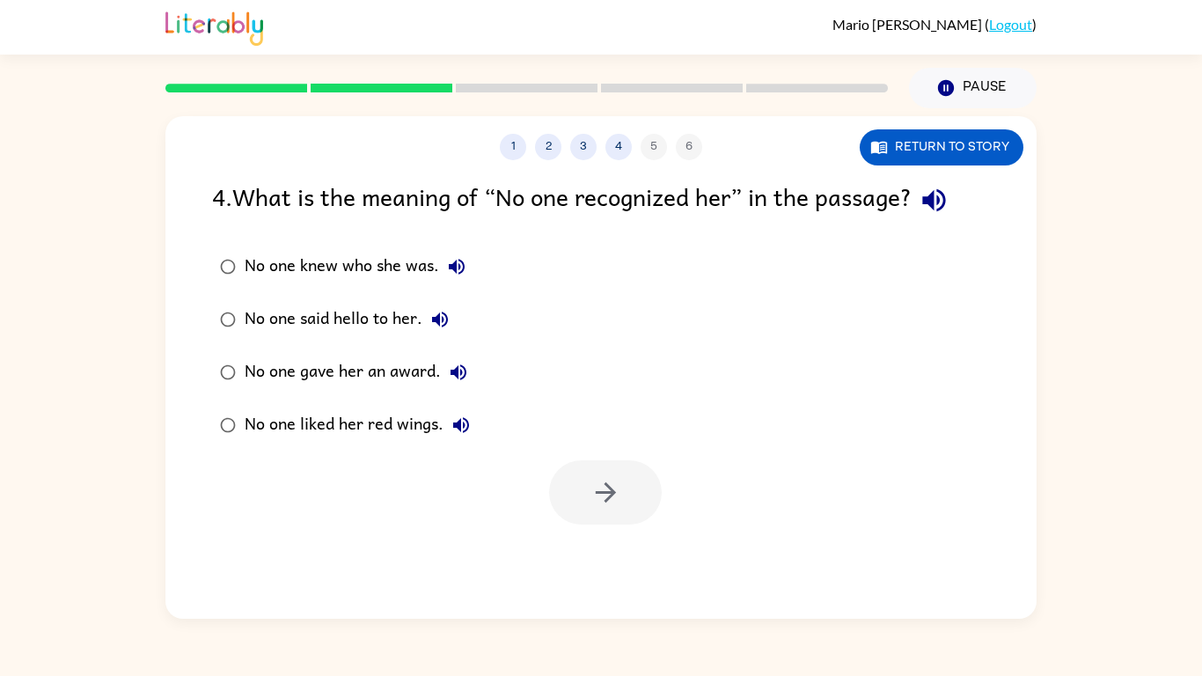
click at [363, 322] on div "No one said hello to her." at bounding box center [351, 319] width 213 height 35
click at [591, 486] on icon "button" at bounding box center [606, 492] width 31 height 31
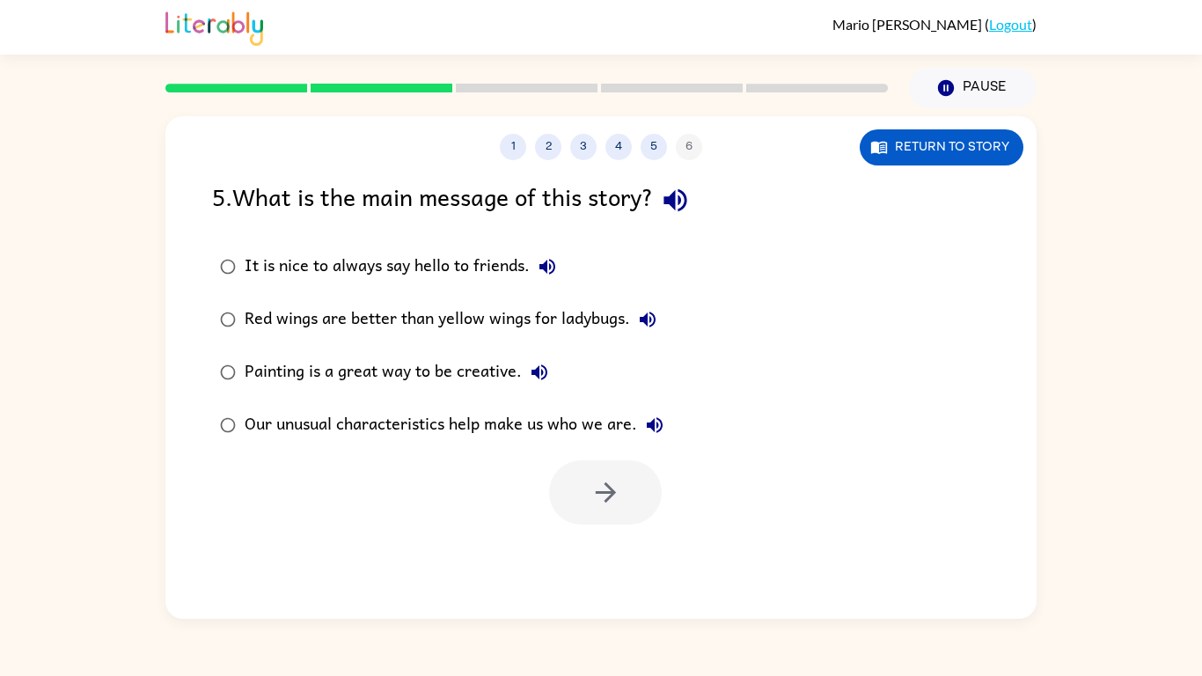
click at [500, 422] on div "Our unusual characteristics help make us who we are." at bounding box center [459, 425] width 428 height 35
click at [614, 503] on icon "button" at bounding box center [606, 492] width 31 height 31
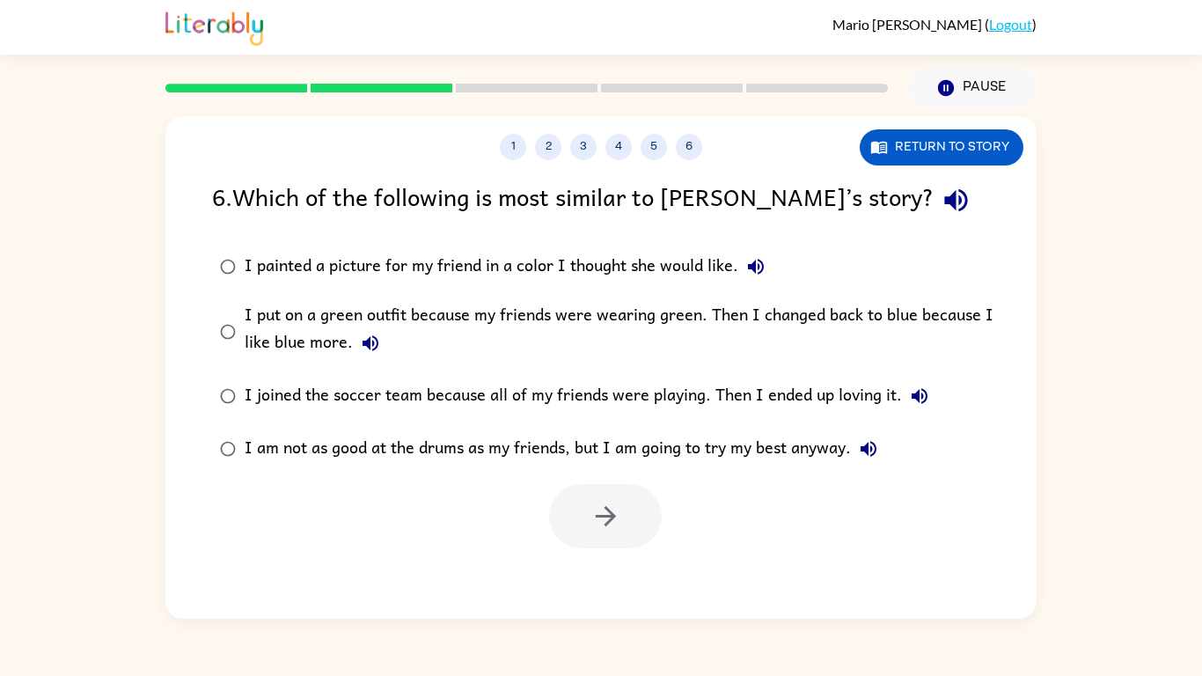
click at [613, 506] on div at bounding box center [605, 516] width 113 height 64
click at [915, 135] on button "Return to story" at bounding box center [942, 147] width 164 height 36
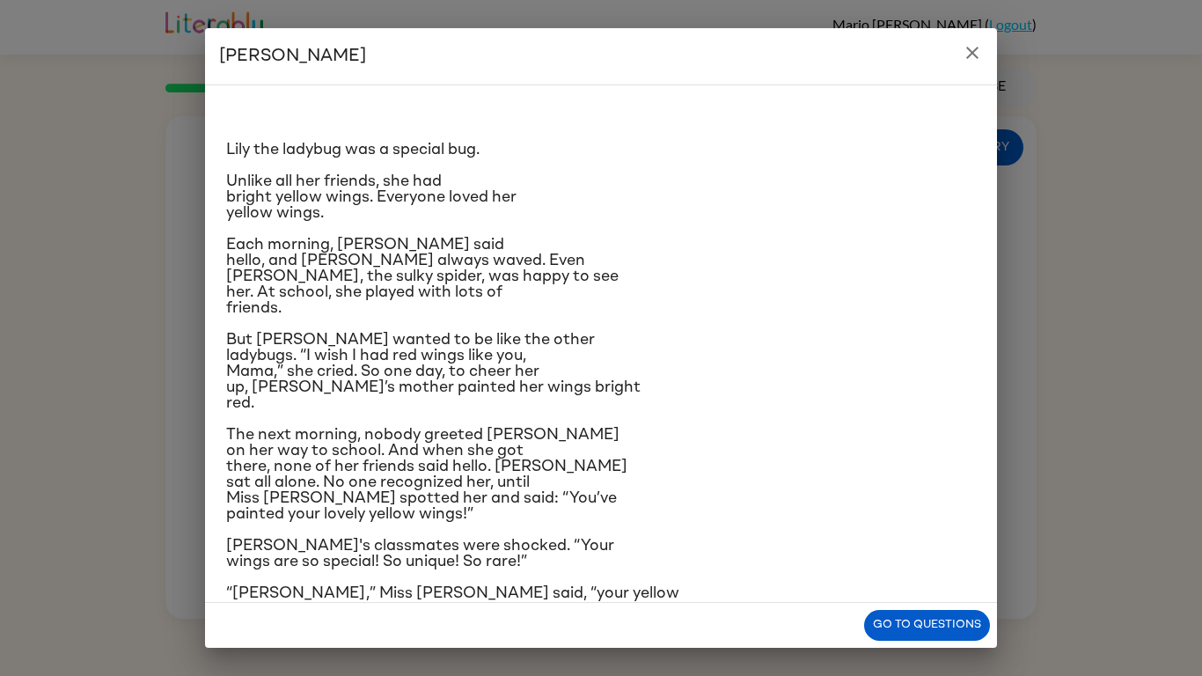
click at [853, 202] on p "Unlike all her friends, she had bright yellow wings. Everyone loved her yellow …" at bounding box center [601, 197] width 750 height 48
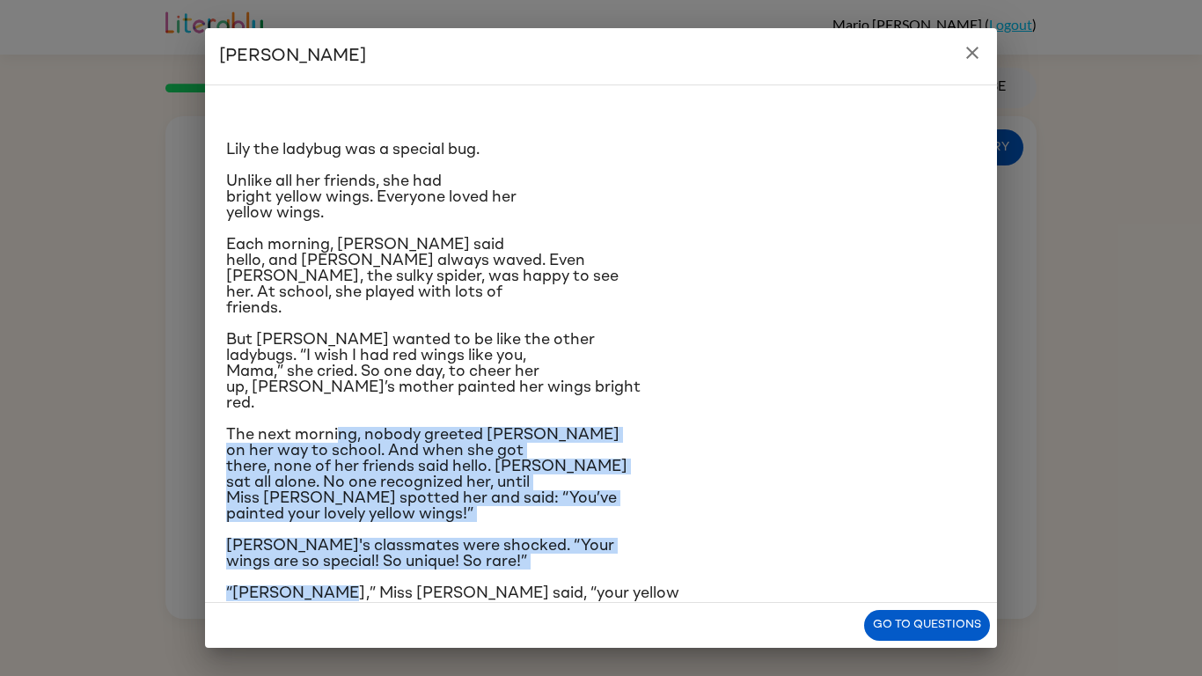
drag, startPoint x: 308, startPoint y: 600, endPoint x: 345, endPoint y: 421, distance: 183.3
click at [345, 421] on div "Lily the ladybug was a special bug. Unlike all her friends, she had bright yell…" at bounding box center [601, 413] width 750 height 628
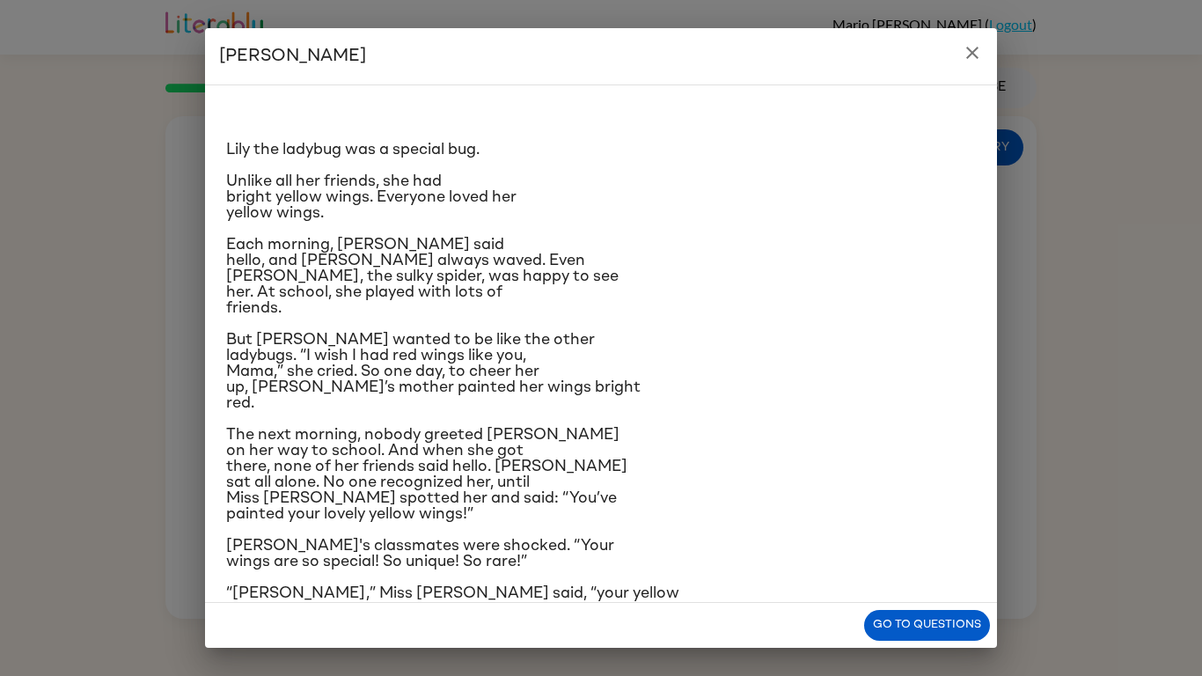
click at [571, 599] on p "“Lily,” Miss Mary said, “your yellow wings help make you you."" at bounding box center [601, 601] width 750 height 32
click at [982, 58] on icon "close" at bounding box center [972, 52] width 21 height 21
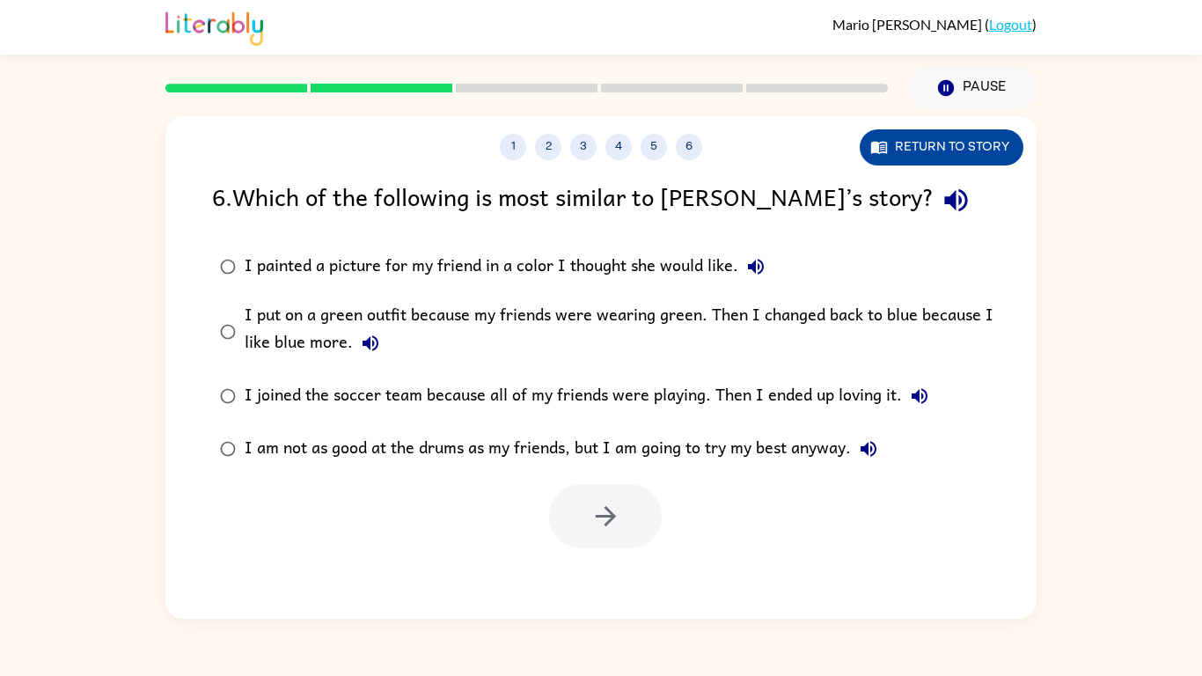
click at [902, 149] on button "Return to story" at bounding box center [942, 147] width 164 height 36
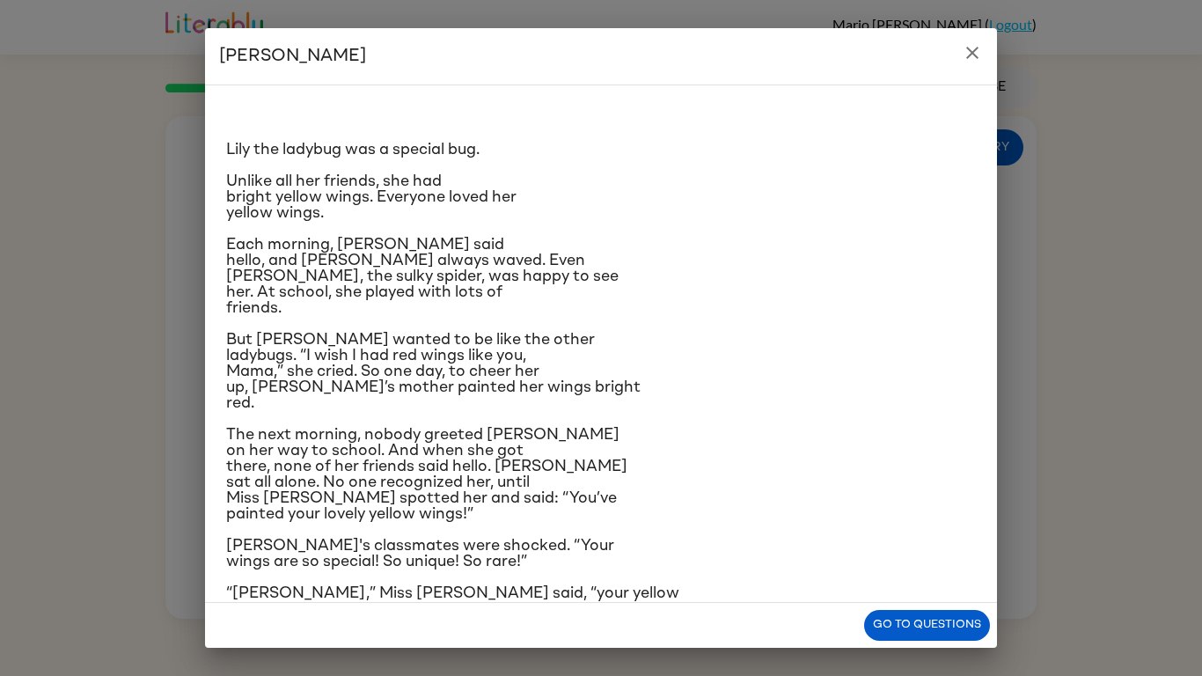
click at [865, 277] on p "Each morning, Blake Butterfly said hello, and Manny Mantis always waved. Even S…" at bounding box center [601, 276] width 750 height 79
click at [973, 46] on icon "close" at bounding box center [972, 52] width 21 height 21
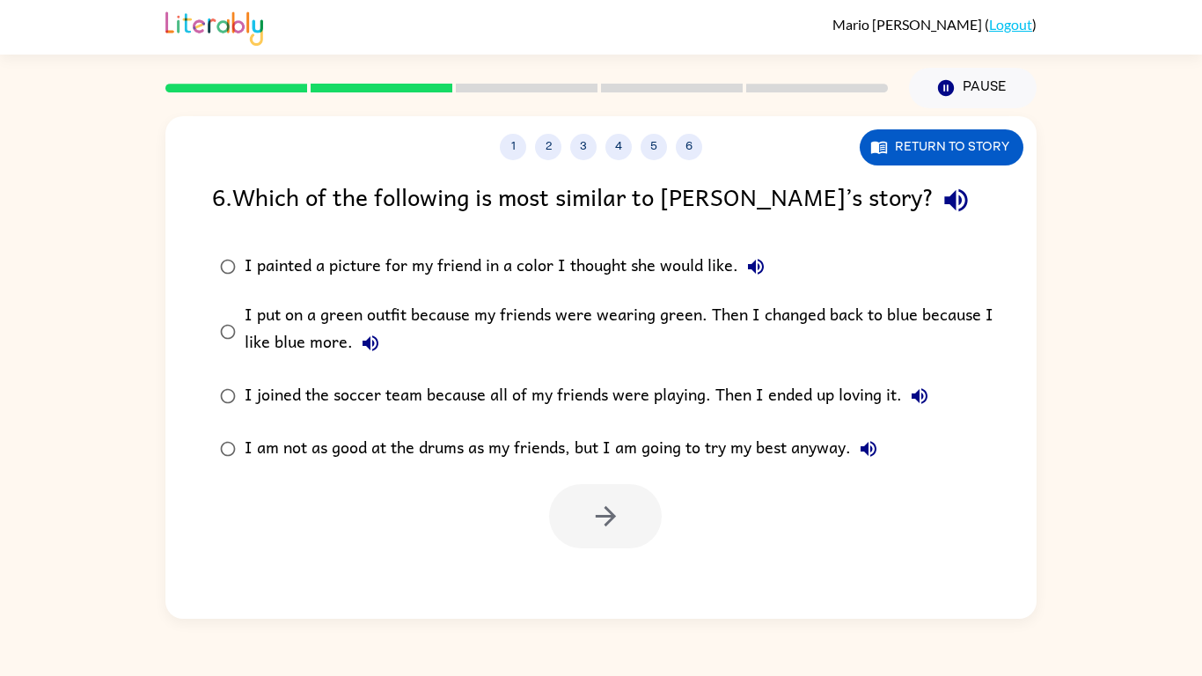
click at [367, 398] on div "I joined the soccer team because all of my friends were playing. Then I ended u…" at bounding box center [591, 395] width 693 height 35
click at [304, 316] on div "I put on a green outfit because my friends were wearing green. Then I changed b…" at bounding box center [629, 331] width 769 height 59
click at [621, 507] on button "button" at bounding box center [605, 516] width 113 height 64
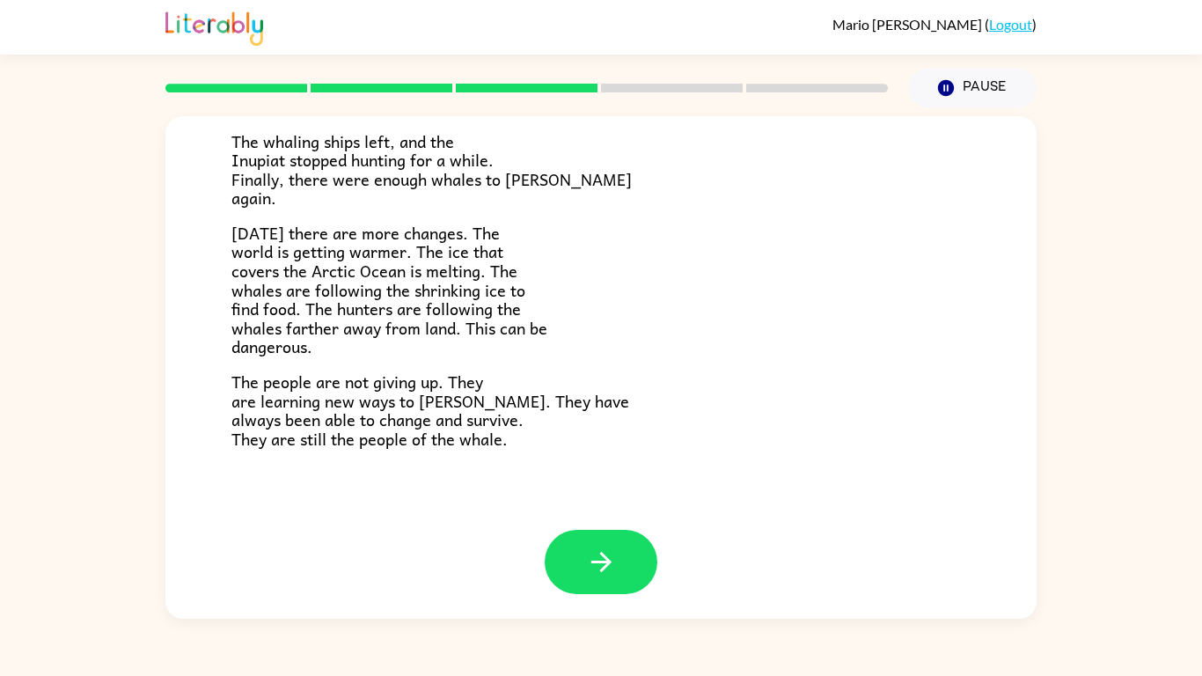
scroll to position [593, 0]
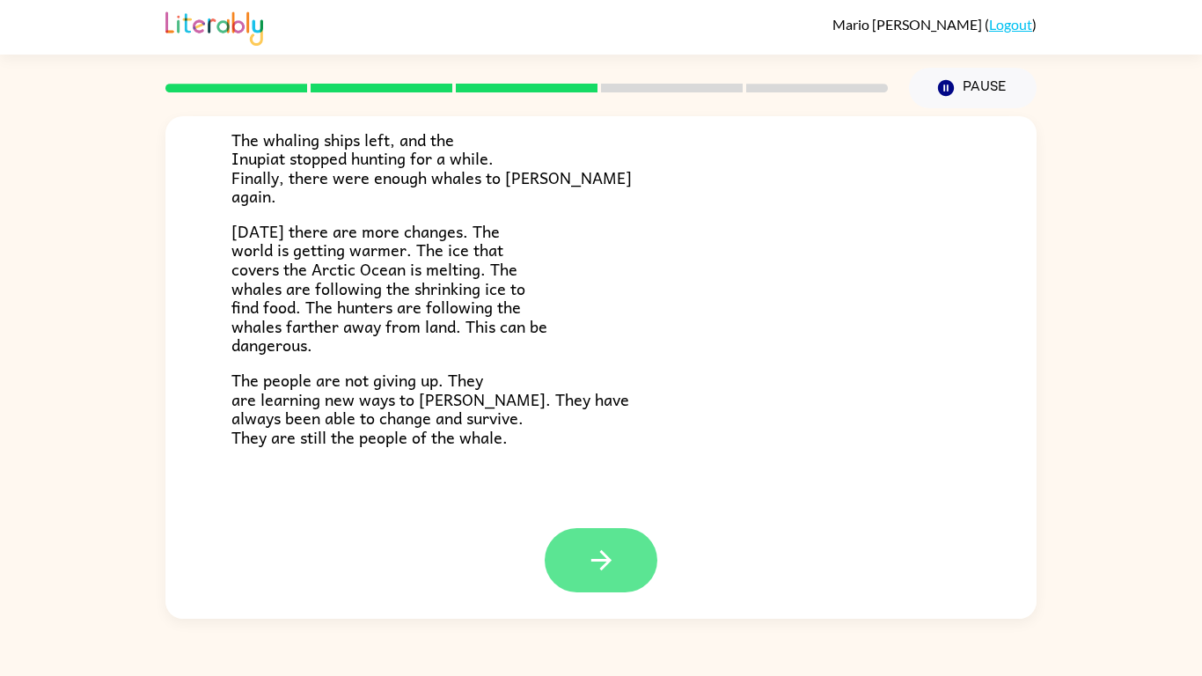
click at [616, 562] on button "button" at bounding box center [601, 560] width 113 height 64
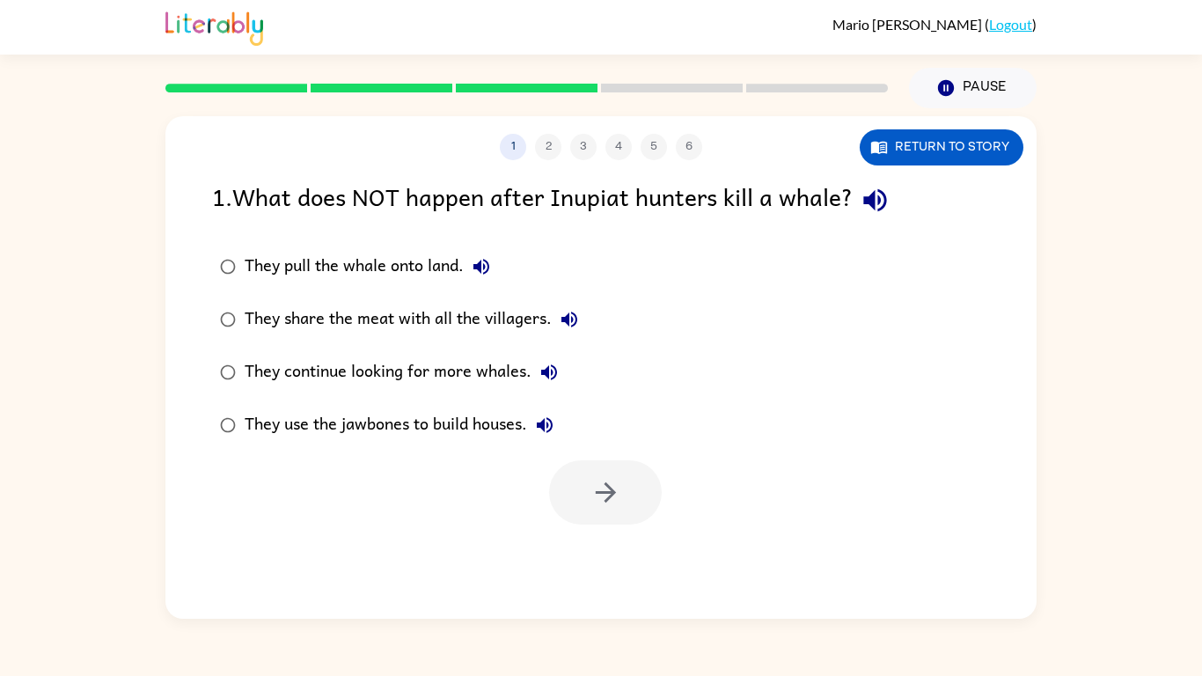
scroll to position [0, 0]
click at [378, 383] on div "They continue looking for more whales." at bounding box center [406, 372] width 322 height 35
click at [543, 485] on div at bounding box center [600, 488] width 871 height 73
click at [558, 491] on button "button" at bounding box center [605, 492] width 113 height 64
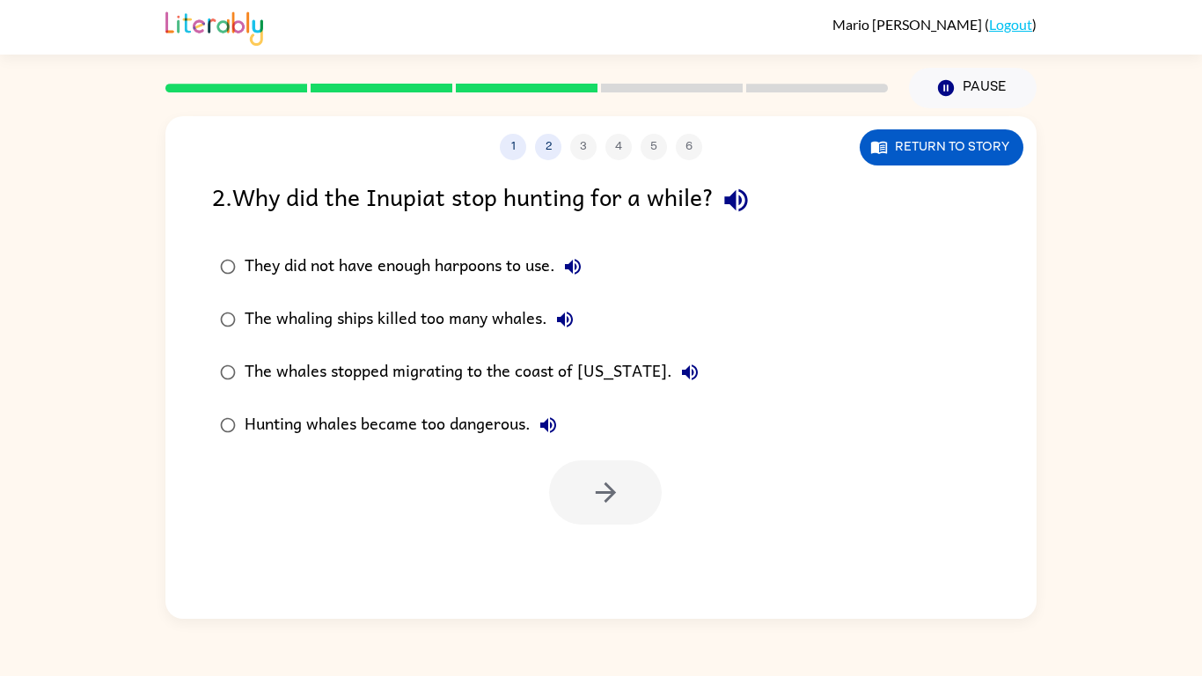
click at [561, 501] on div at bounding box center [605, 492] width 113 height 64
click at [955, 127] on div "1 2 3 4 5 6 Return to story" at bounding box center [600, 138] width 871 height 44
click at [958, 138] on button "Return to story" at bounding box center [942, 147] width 164 height 36
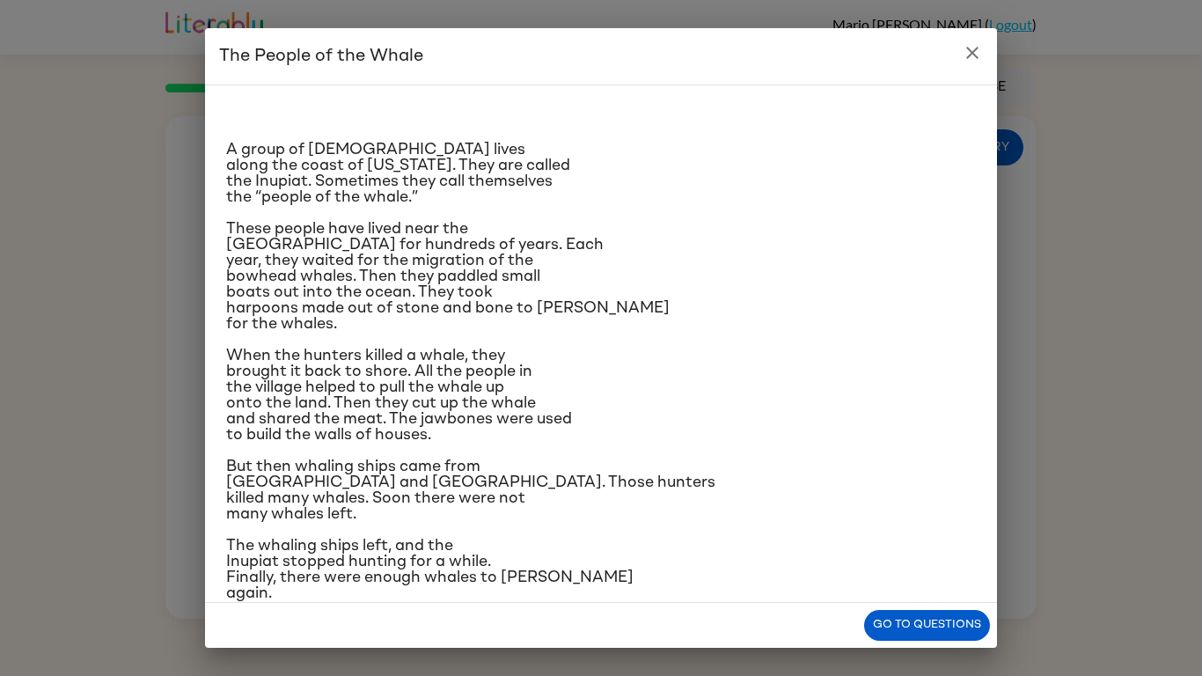
click at [967, 60] on icon "close" at bounding box center [972, 52] width 21 height 21
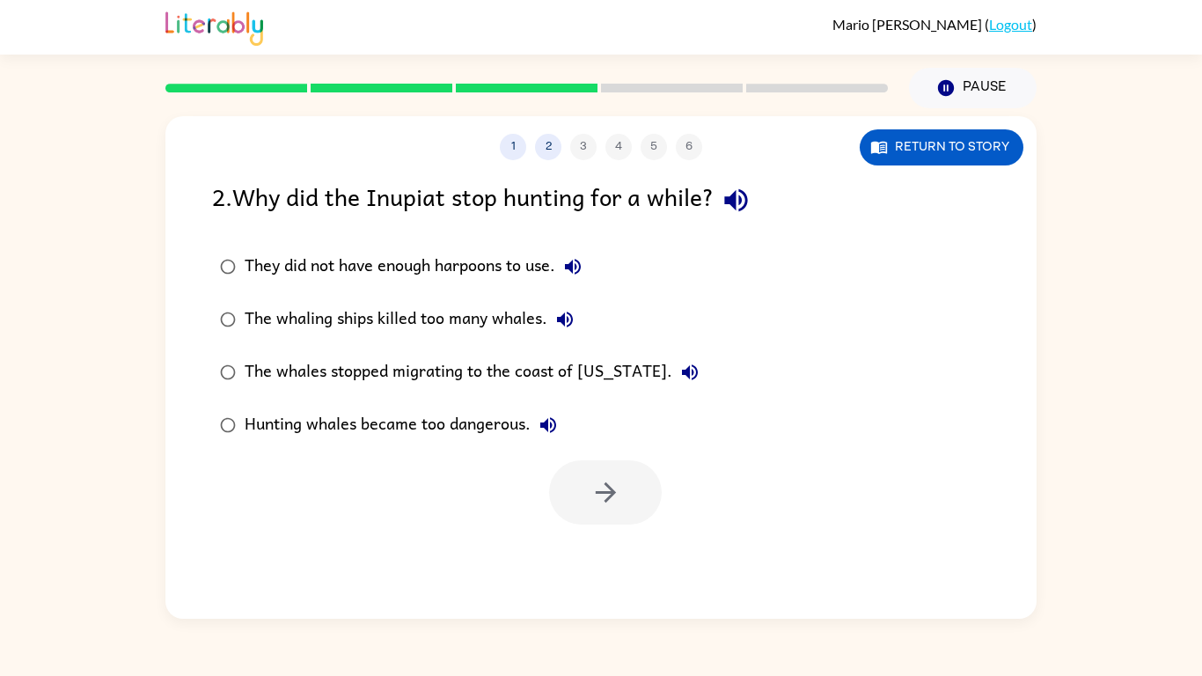
click at [454, 379] on div "The whales stopped migrating to the coast of Alaska." at bounding box center [476, 372] width 463 height 35
click at [639, 519] on button "button" at bounding box center [605, 492] width 113 height 64
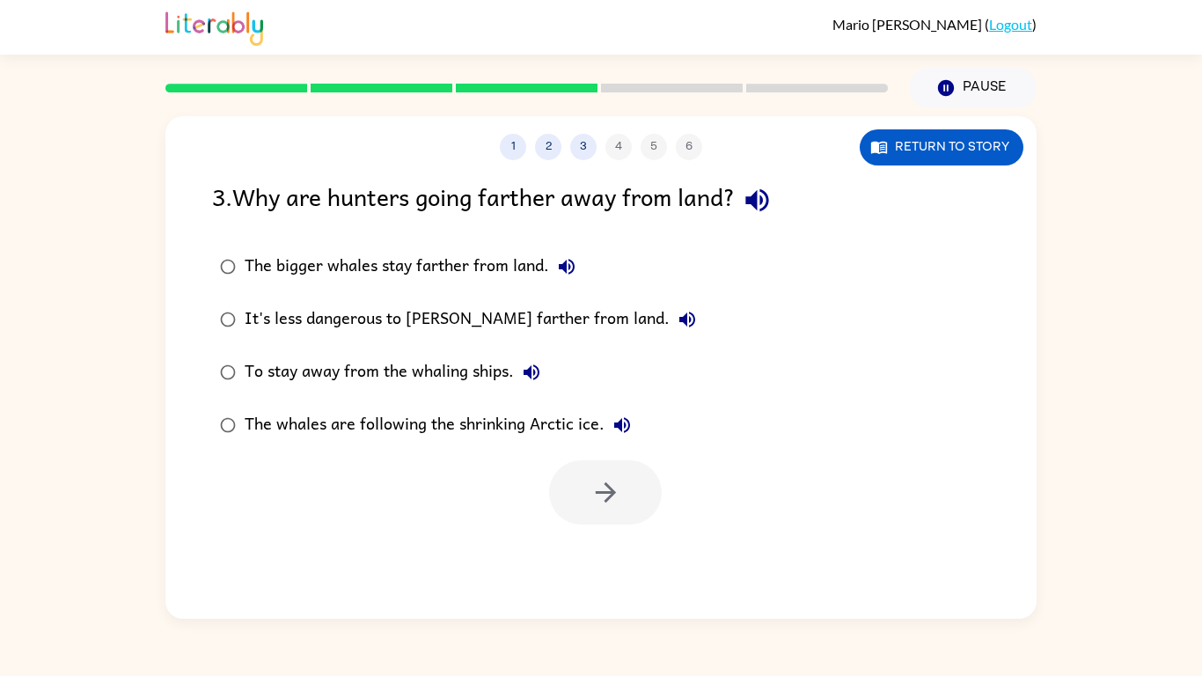
click at [1025, 162] on div "1 2 3 4 5 6 Return to story 3 . Why are hunters going farther away from land? T…" at bounding box center [600, 367] width 871 height 503
click at [1010, 152] on button "Return to story" at bounding box center [942, 147] width 164 height 36
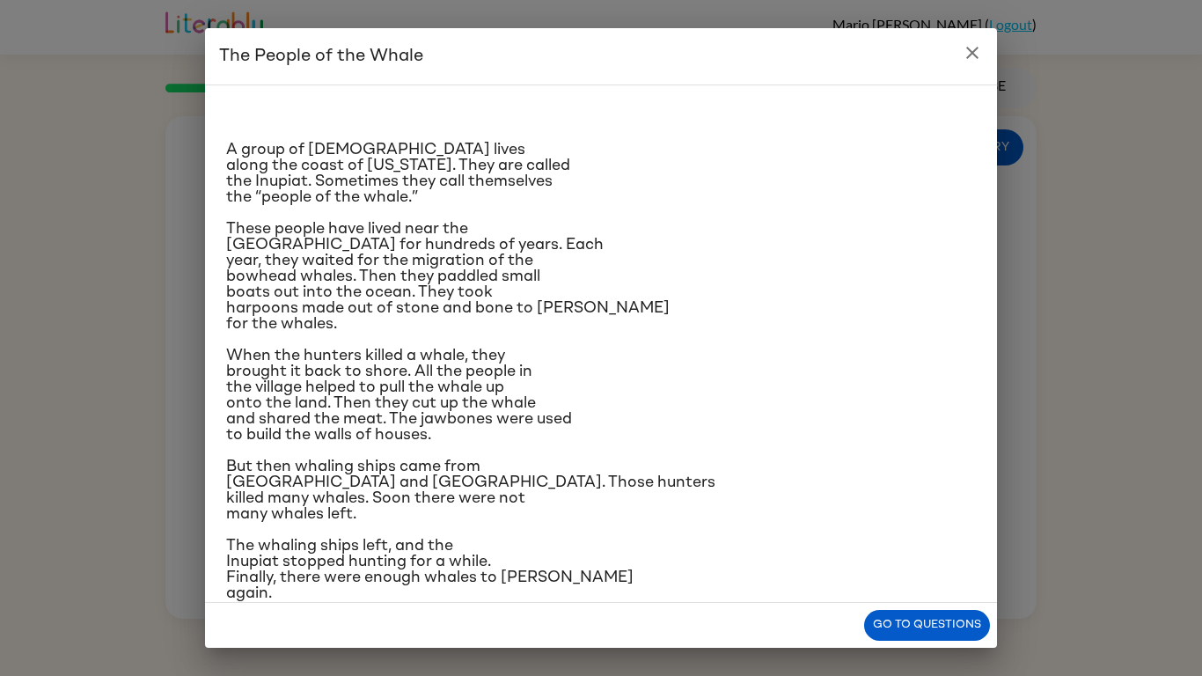
click at [967, 58] on icon "close" at bounding box center [972, 52] width 21 height 21
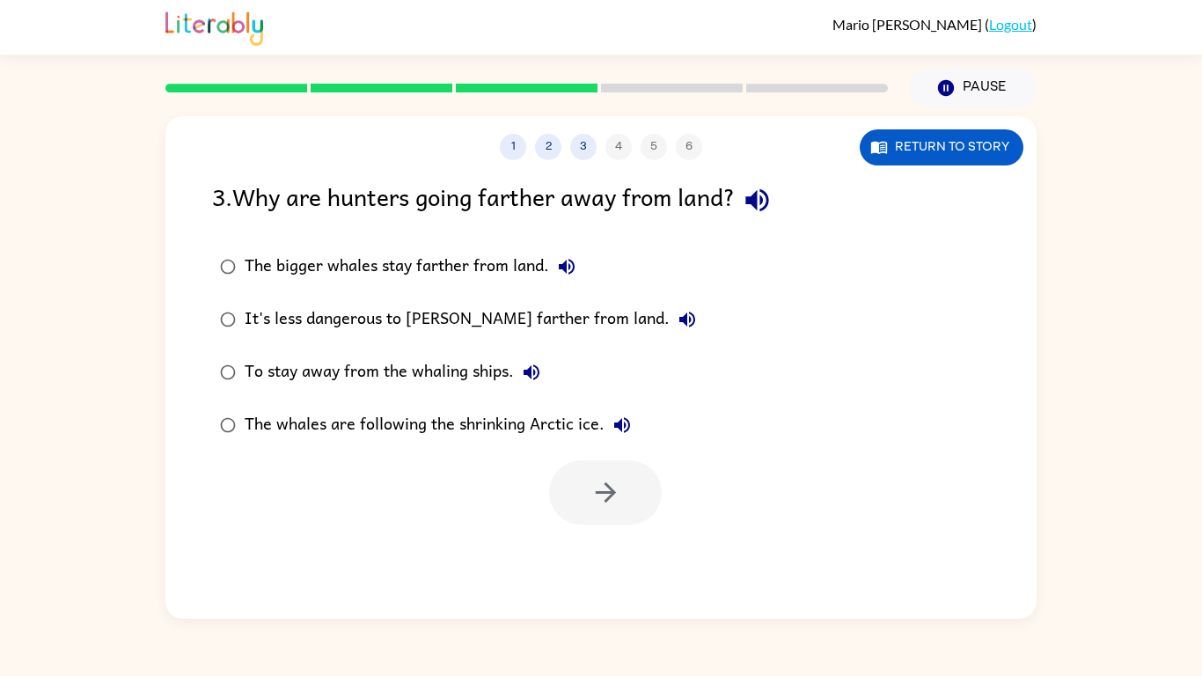
click at [399, 422] on div "The whales are following the shrinking Arctic ice." at bounding box center [442, 425] width 395 height 35
click at [607, 528] on div "1 2 3 4 5 6 Return to story 3 . Why are hunters going farther away from land? T…" at bounding box center [600, 367] width 871 height 503
click at [619, 496] on icon "button" at bounding box center [606, 492] width 31 height 31
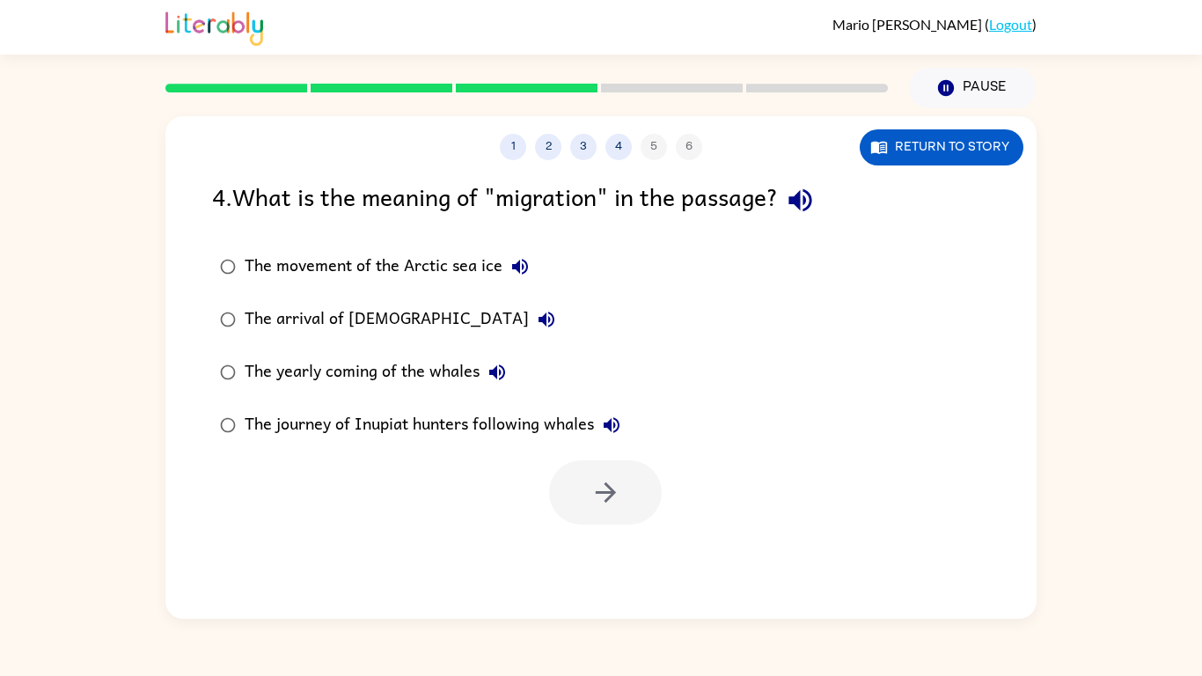
click at [444, 440] on div "The journey of Inupiat hunters following whales" at bounding box center [437, 425] width 385 height 35
click at [406, 397] on label "The yearly coming of the whales" at bounding box center [420, 372] width 436 height 53
click at [591, 479] on icon "button" at bounding box center [606, 492] width 31 height 31
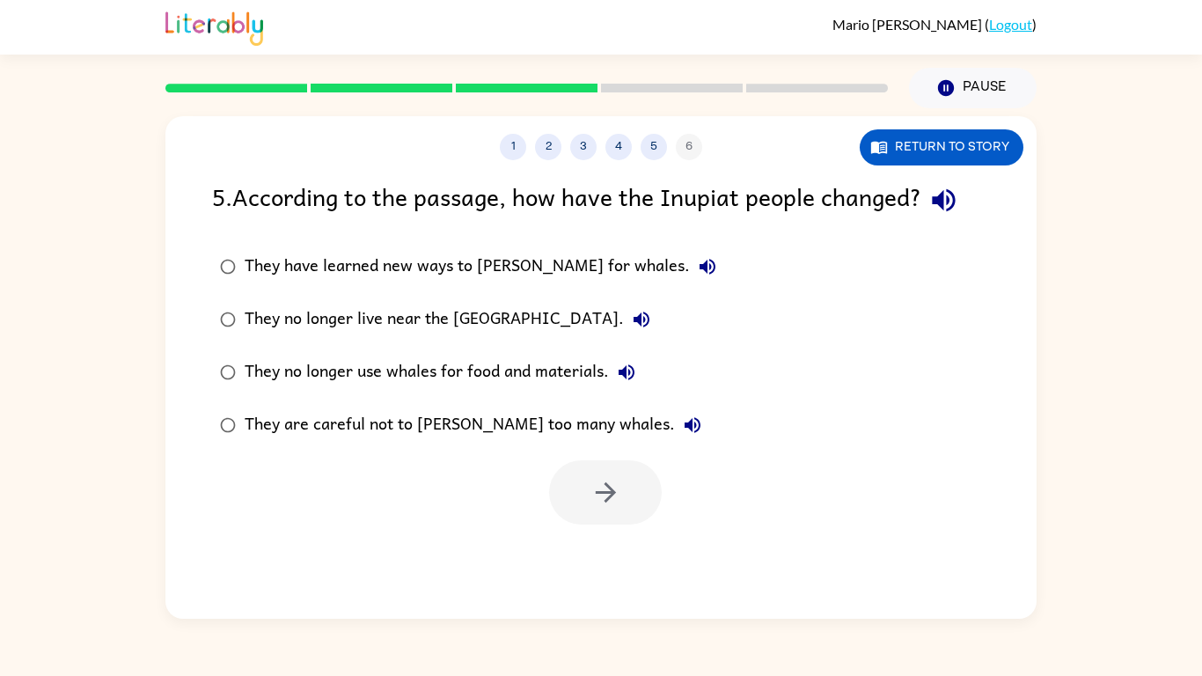
click at [580, 453] on div at bounding box center [600, 488] width 871 height 73
click at [584, 449] on label "They are careful not to hunt too many whales." at bounding box center [468, 425] width 532 height 53
click at [390, 259] on div "They have learned new ways to hunt for whales." at bounding box center [485, 266] width 481 height 35
click at [632, 494] on button "button" at bounding box center [605, 492] width 113 height 64
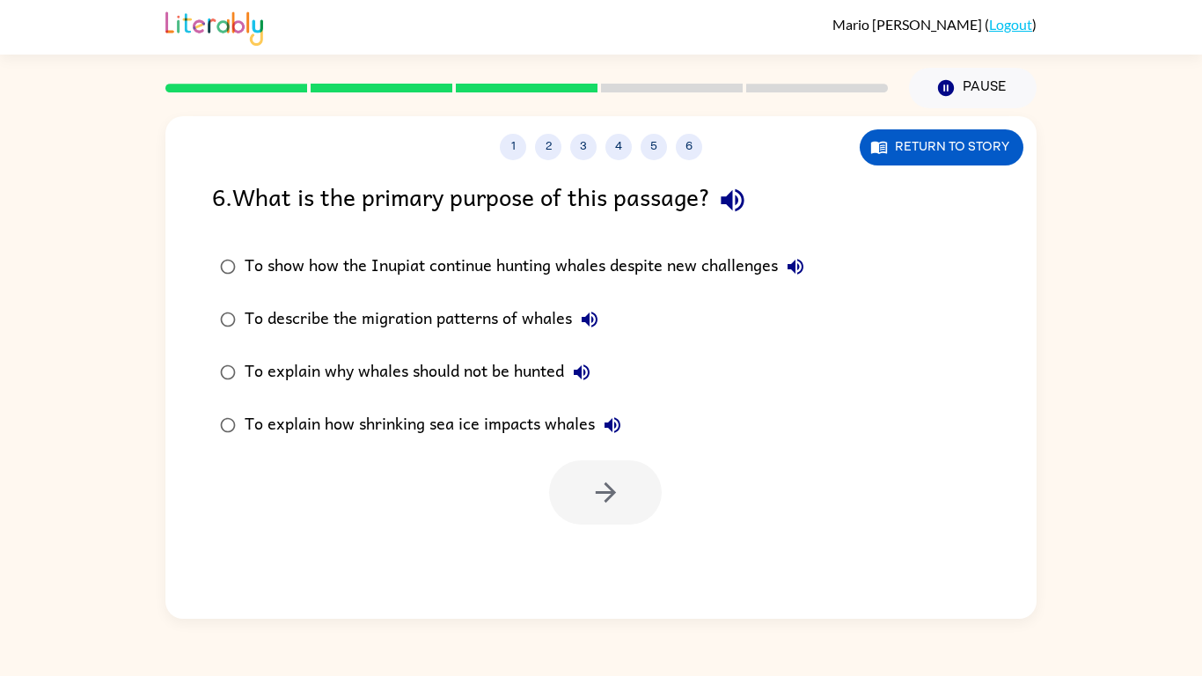
click at [798, 409] on label "To explain how shrinking sea ice impacts whales" at bounding box center [512, 425] width 620 height 53
click at [435, 363] on div "To explain why whales should not be hunted" at bounding box center [422, 372] width 355 height 35
click at [444, 381] on div "To explain why whales should not be hunted" at bounding box center [422, 372] width 355 height 35
click at [574, 489] on button "button" at bounding box center [605, 492] width 113 height 64
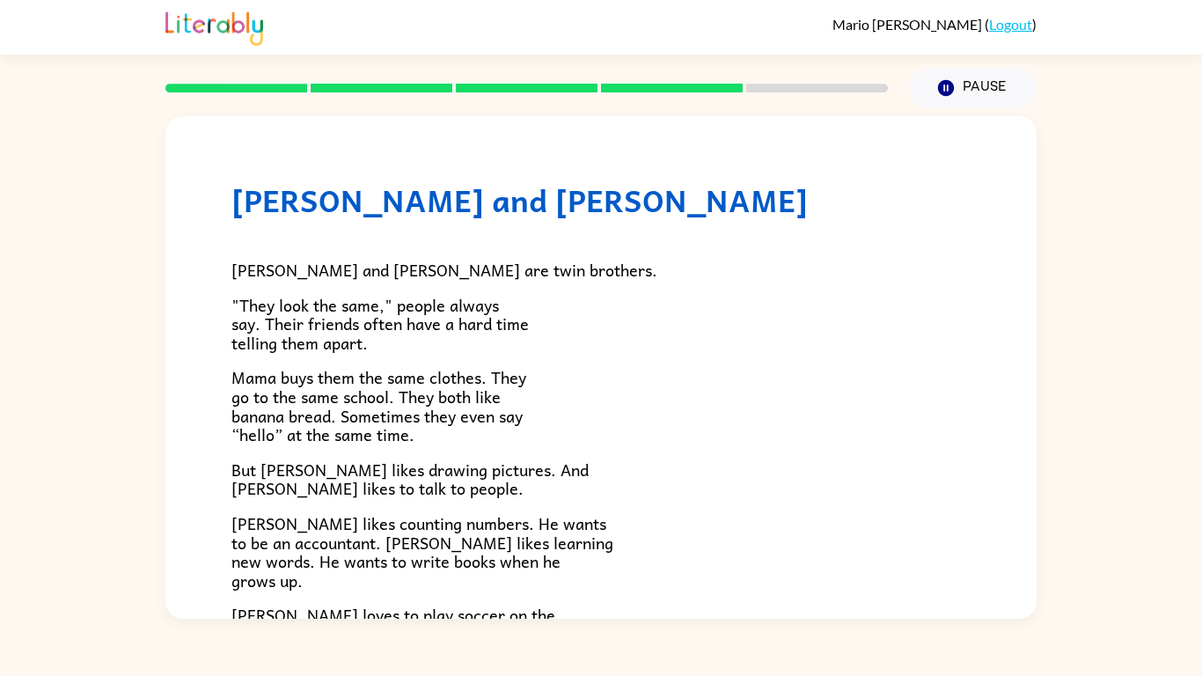
click at [574, 489] on p "But Zane likes drawing pictures. And Zeke likes to talk to people." at bounding box center [600, 479] width 739 height 38
click at [1010, 234] on div "Zane and Zeke Zane and Zeke are twin brothers. "They look the same," people alw…" at bounding box center [600, 512] width 871 height 793
drag, startPoint x: 1053, startPoint y: 271, endPoint x: 1026, endPoint y: 230, distance: 49.1
click at [1026, 230] on div "Zane and Zeke Zane and Zeke are twin brothers. "They look the same," people alw…" at bounding box center [601, 363] width 1202 height 511
drag, startPoint x: 1036, startPoint y: 236, endPoint x: 1028, endPoint y: 199, distance: 37.8
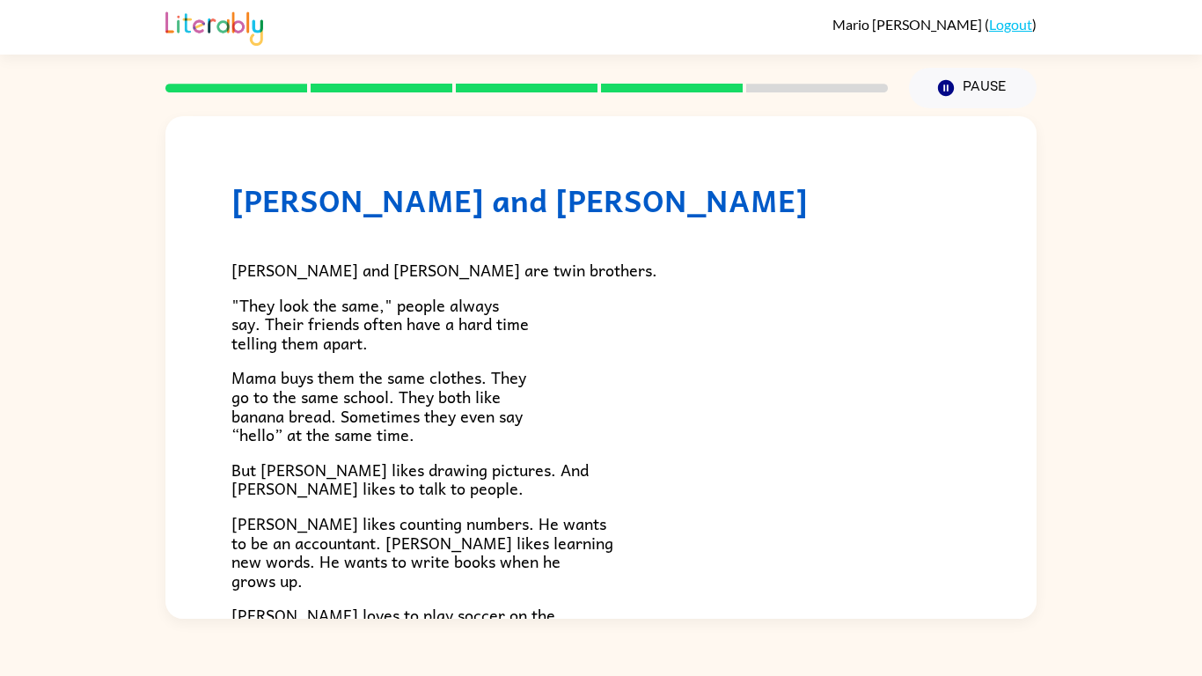
click at [1028, 199] on div "Zane and Zeke Zane and Zeke are twin brothers. "They look the same," people alw…" at bounding box center [600, 367] width 871 height 503
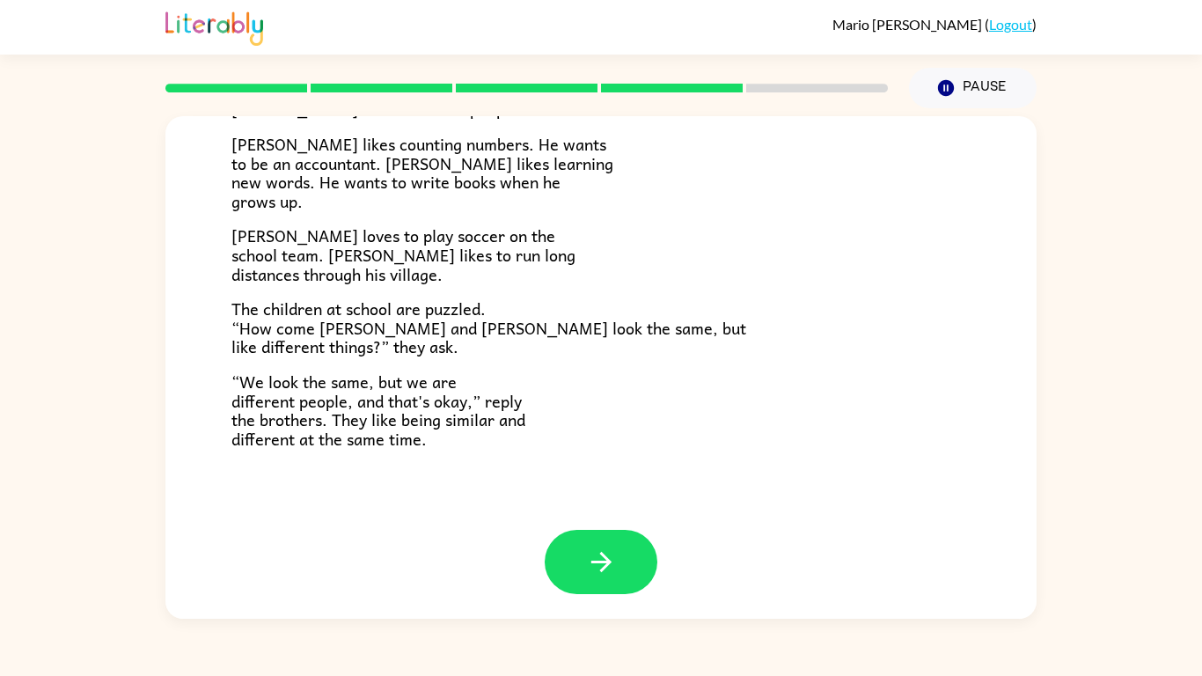
scroll to position [381, 0]
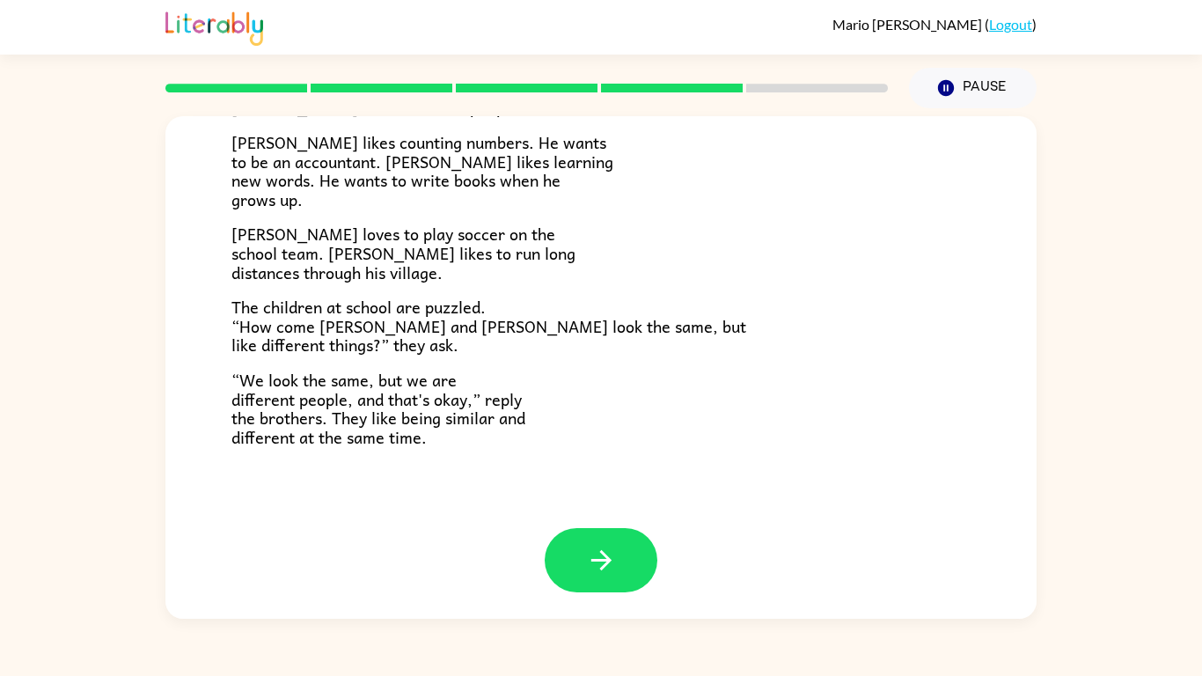
click at [382, 304] on span "The children at school are puzzled. “How come Zane and Zeke look the same, but …" at bounding box center [488, 325] width 515 height 63
click at [586, 549] on icon "button" at bounding box center [601, 560] width 31 height 31
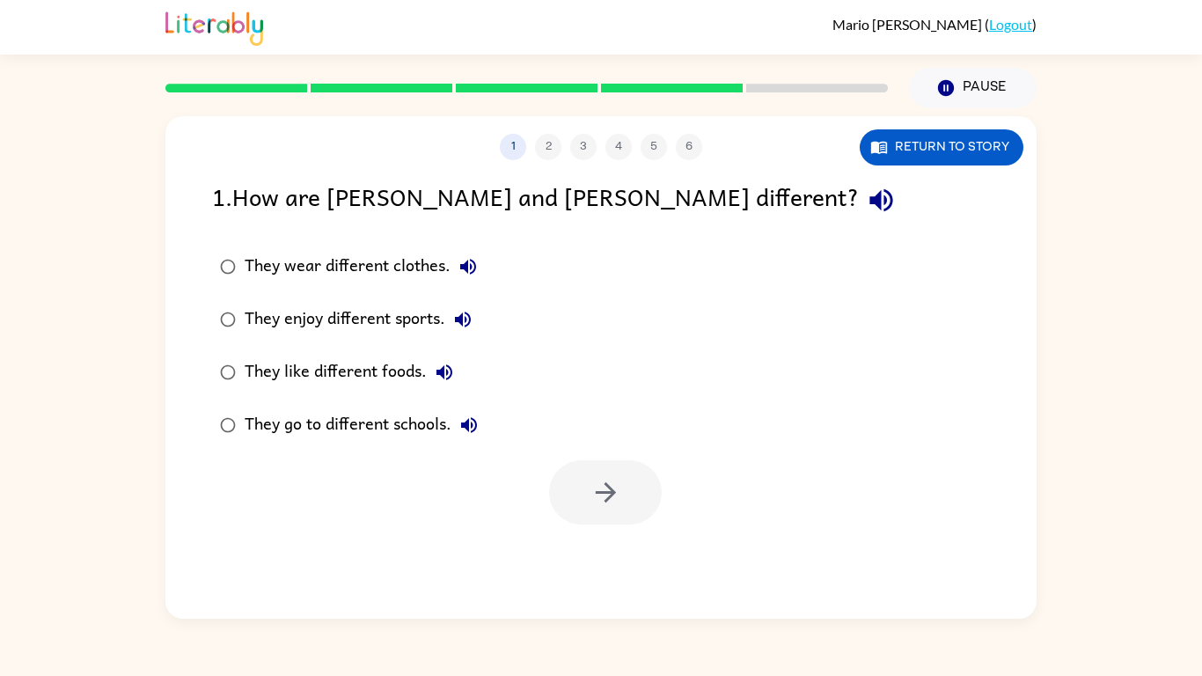
scroll to position [0, 0]
click at [300, 364] on div "They like different foods." at bounding box center [353, 372] width 217 height 35
click at [307, 275] on div "They wear different clothes." at bounding box center [365, 266] width 241 height 35
click at [597, 518] on button "button" at bounding box center [605, 492] width 113 height 64
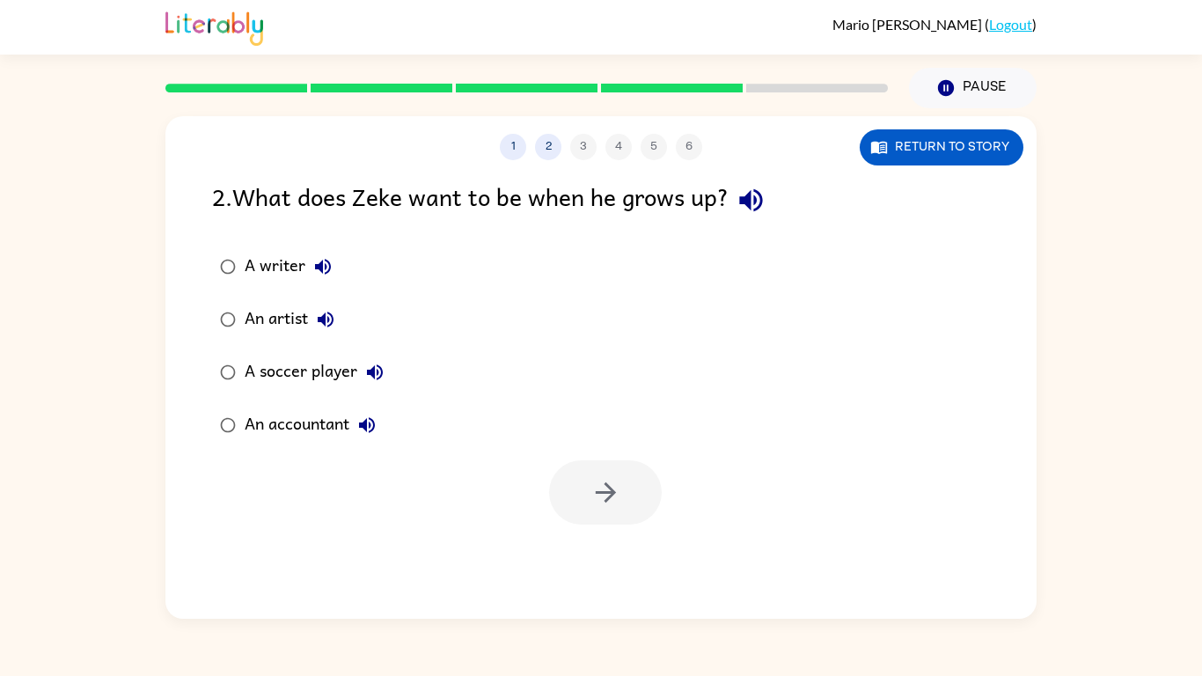
click at [951, 127] on div "1 2 3 4 5 6 Return to story" at bounding box center [600, 138] width 871 height 44
click at [951, 134] on button "Return to story" at bounding box center [942, 147] width 164 height 36
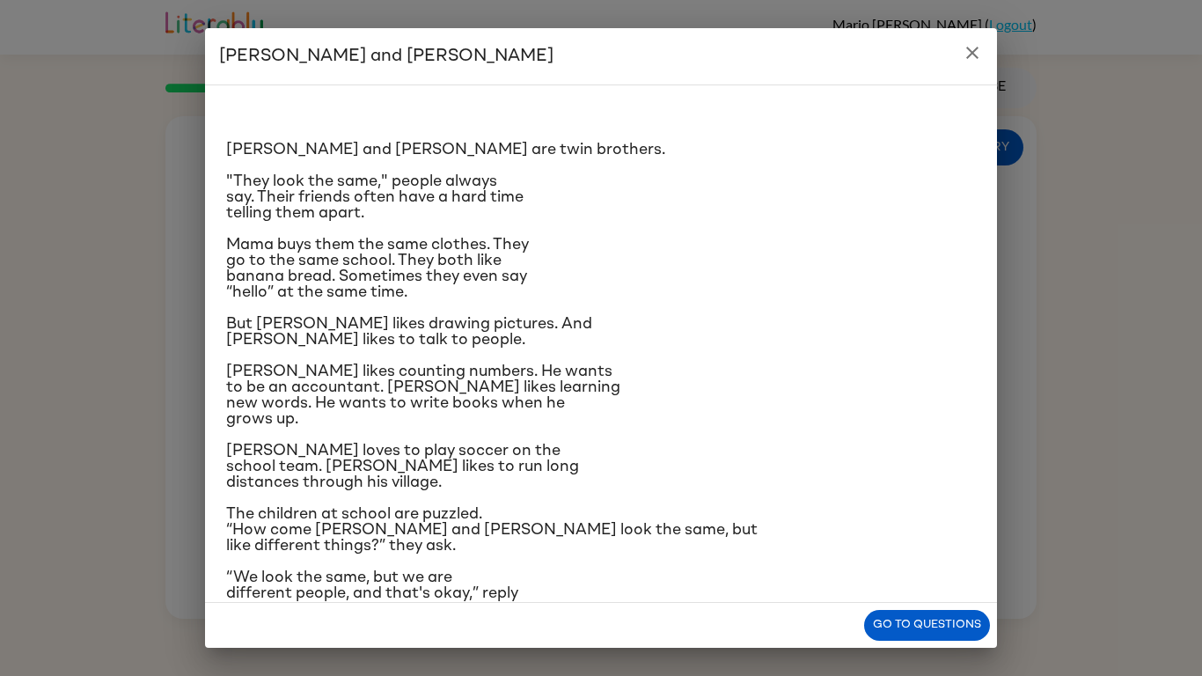
click at [993, 240] on div "Zane and Zeke are twin brothers. "They look the same," people always say. Their…" at bounding box center [601, 343] width 792 height 518
click at [978, 61] on icon "close" at bounding box center [972, 52] width 21 height 21
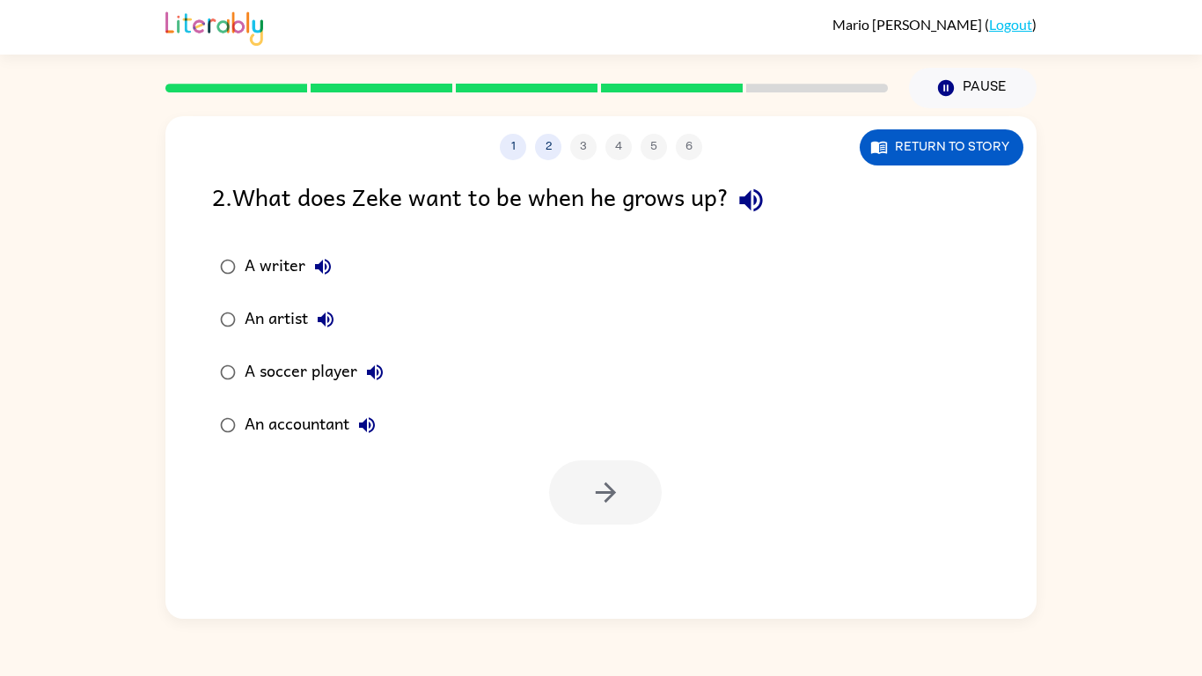
click at [312, 438] on div "An accountant" at bounding box center [315, 425] width 140 height 35
click at [694, 536] on div "1 2 3 4 5 6 Return to story 2 . What does Zeke want to be when he grows up? A w…" at bounding box center [600, 367] width 871 height 503
click at [629, 521] on button "button" at bounding box center [605, 492] width 113 height 64
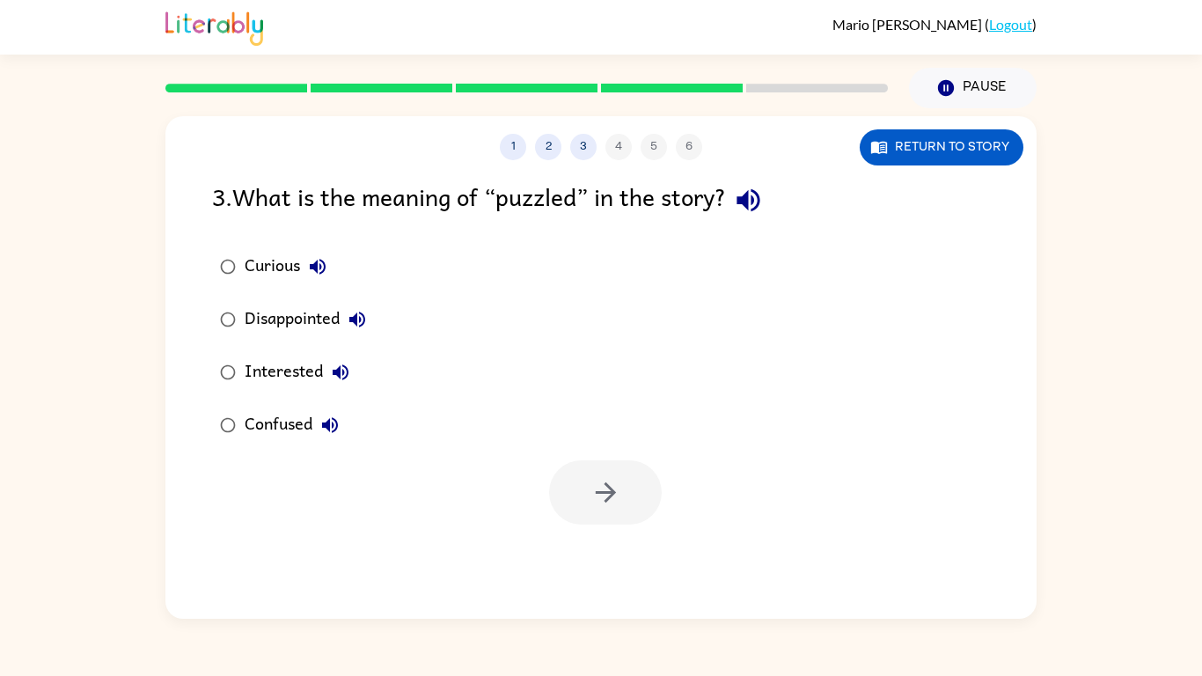
click at [910, 126] on div "1 2 3 4 5 6 Return to story" at bounding box center [600, 138] width 871 height 44
click at [917, 136] on button "Return to story" at bounding box center [942, 147] width 164 height 36
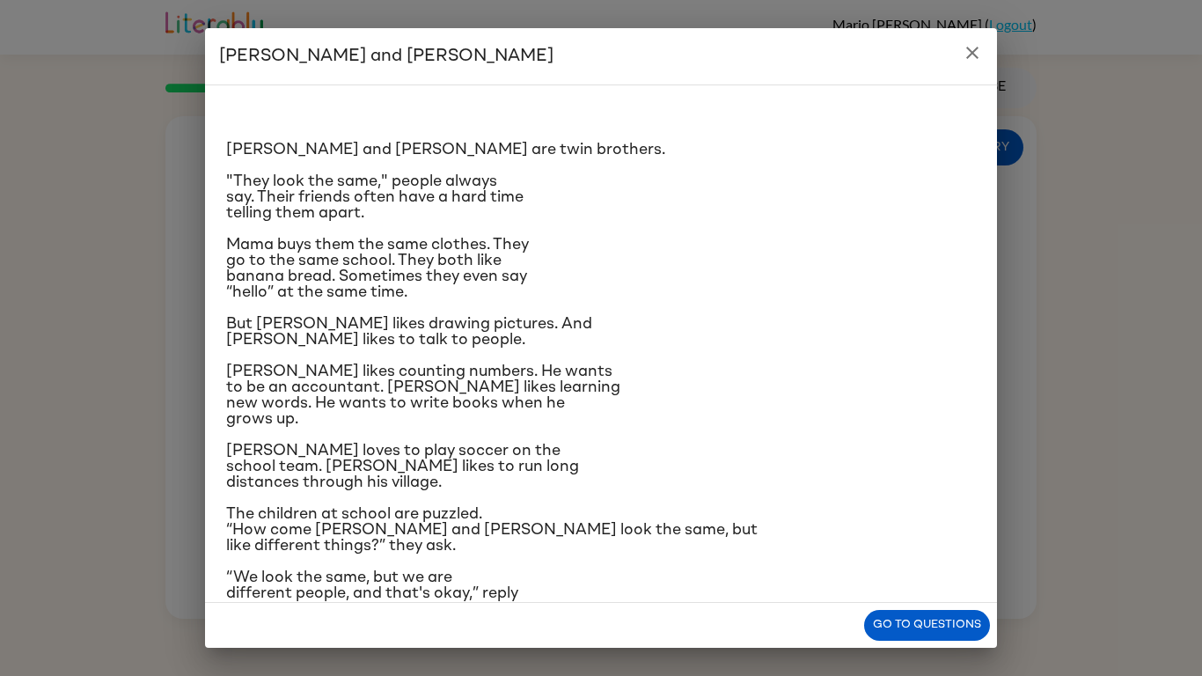
click at [968, 48] on icon "close" at bounding box center [972, 53] width 12 height 12
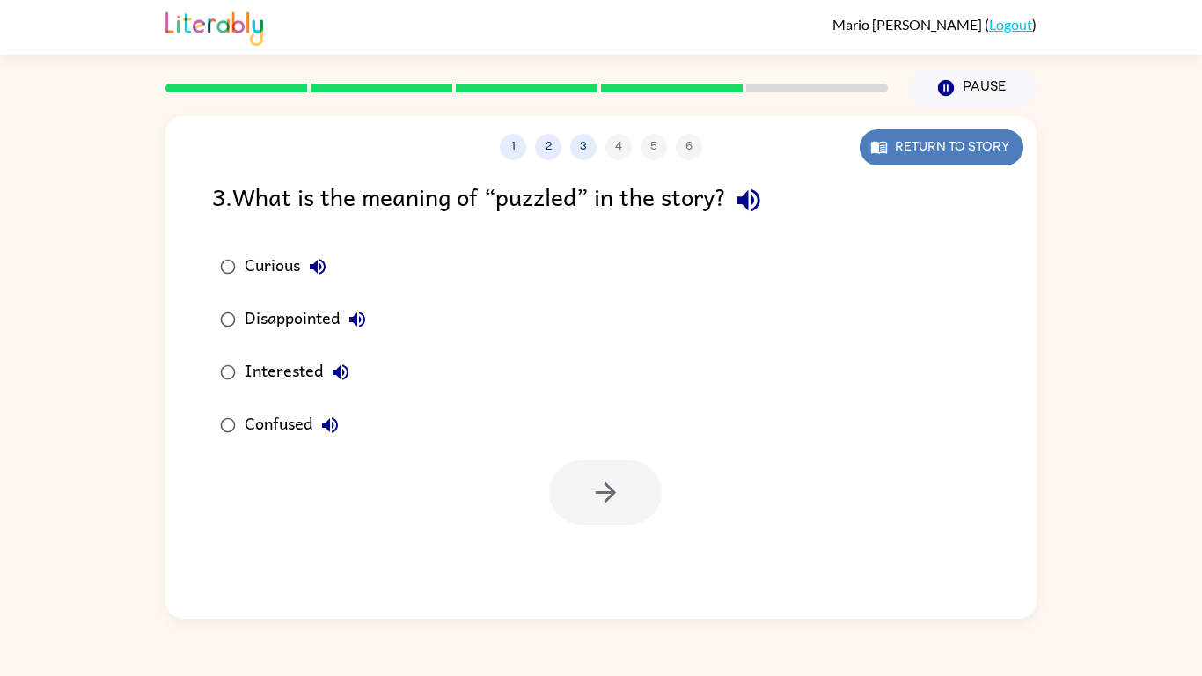
click at [913, 155] on button "Return to story" at bounding box center [942, 147] width 164 height 36
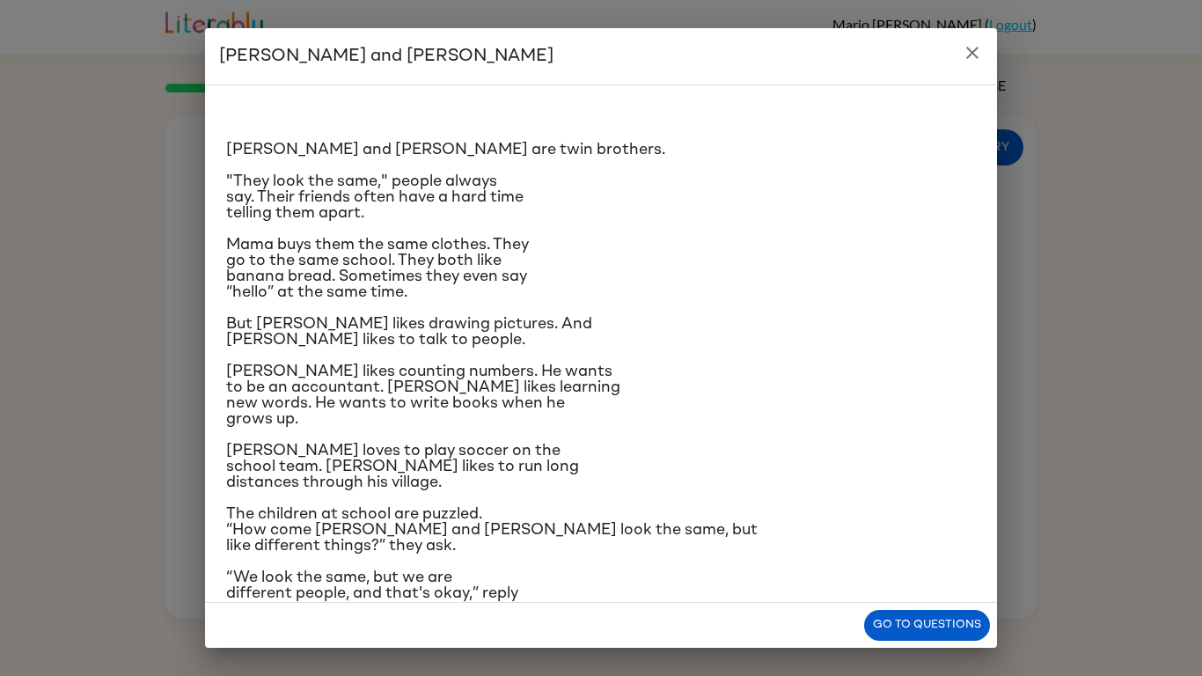
click at [973, 28] on h2 "Zane and Zeke" at bounding box center [601, 56] width 792 height 56
click at [977, 44] on icon "close" at bounding box center [972, 52] width 21 height 21
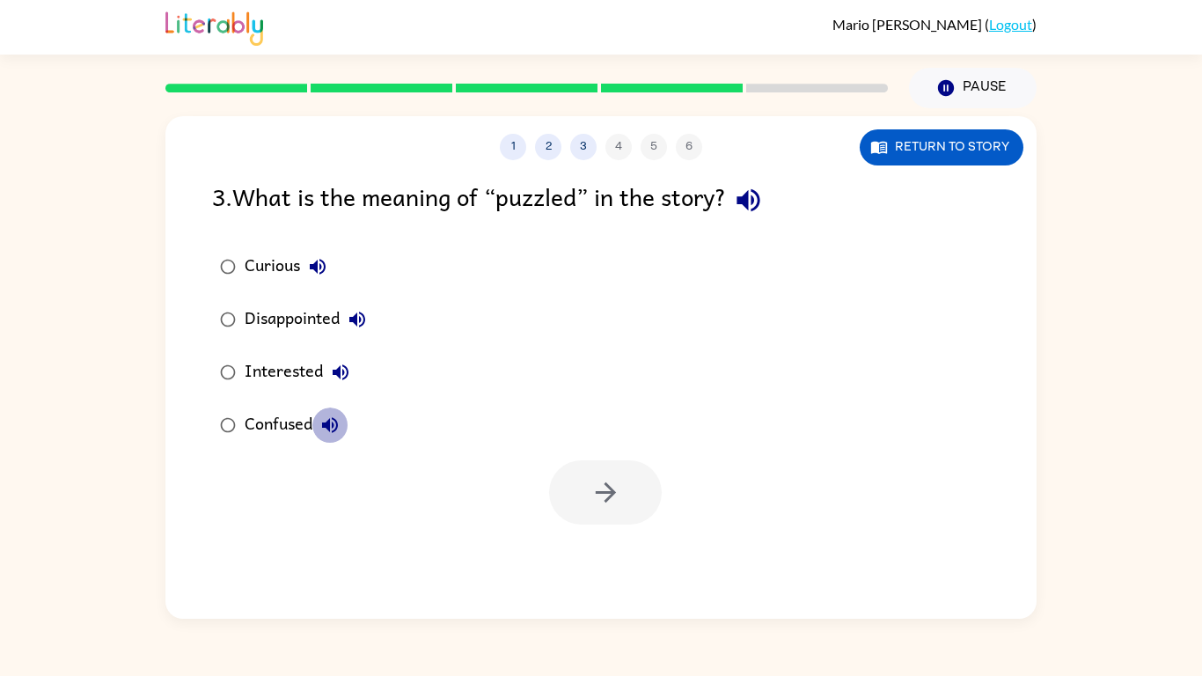
click at [341, 418] on icon "button" at bounding box center [330, 425] width 21 height 21
click at [265, 420] on div "Confused" at bounding box center [296, 425] width 103 height 35
click at [575, 484] on button "button" at bounding box center [605, 492] width 113 height 64
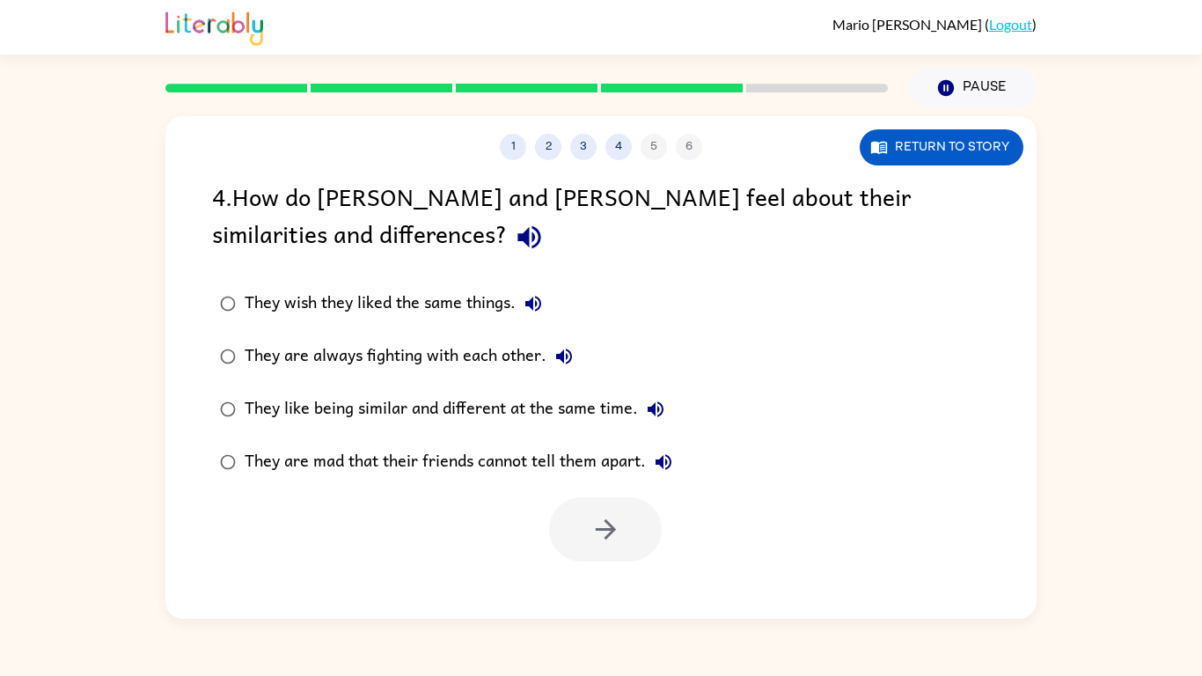
click at [514, 231] on icon "button" at bounding box center [529, 237] width 31 height 31
click at [523, 297] on icon "button" at bounding box center [533, 303] width 21 height 21
click at [312, 417] on div "They like being similar and different at the same time." at bounding box center [459, 409] width 429 height 35
click at [600, 516] on icon "button" at bounding box center [606, 529] width 31 height 31
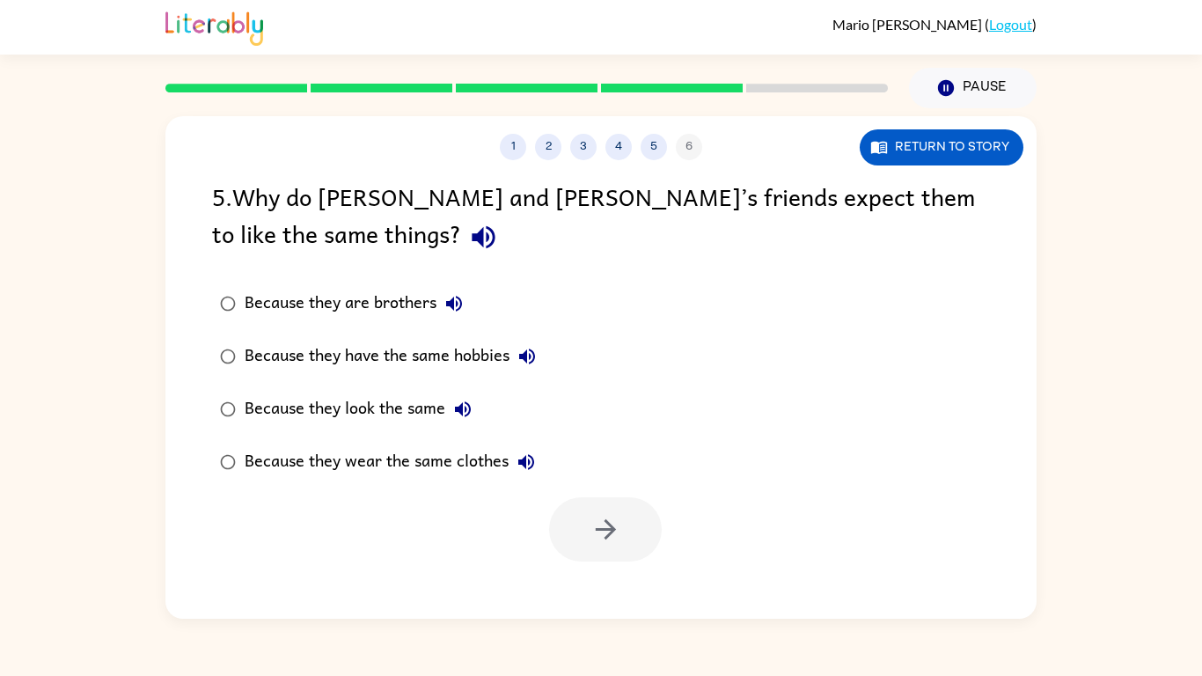
click at [408, 399] on div "Because they look the same" at bounding box center [363, 409] width 236 height 35
click at [639, 547] on button "button" at bounding box center [605, 529] width 113 height 64
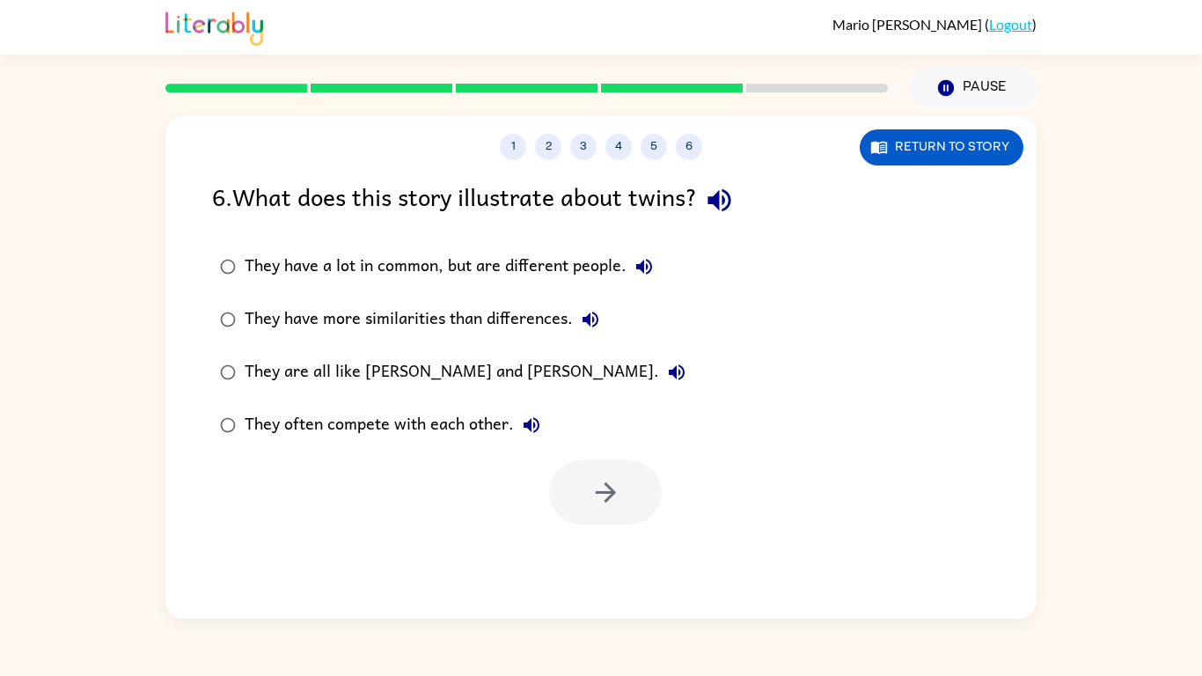
click at [413, 377] on div "They are all like Zane and Zeke." at bounding box center [470, 372] width 450 height 35
click at [621, 489] on button "button" at bounding box center [605, 492] width 113 height 64
